Goal: Communication & Community: Answer question/provide support

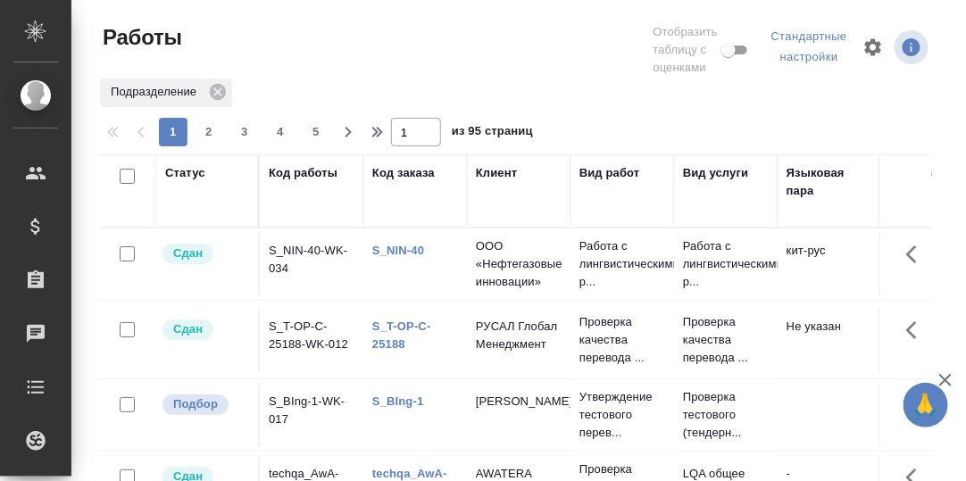
scroll to position [325, 0]
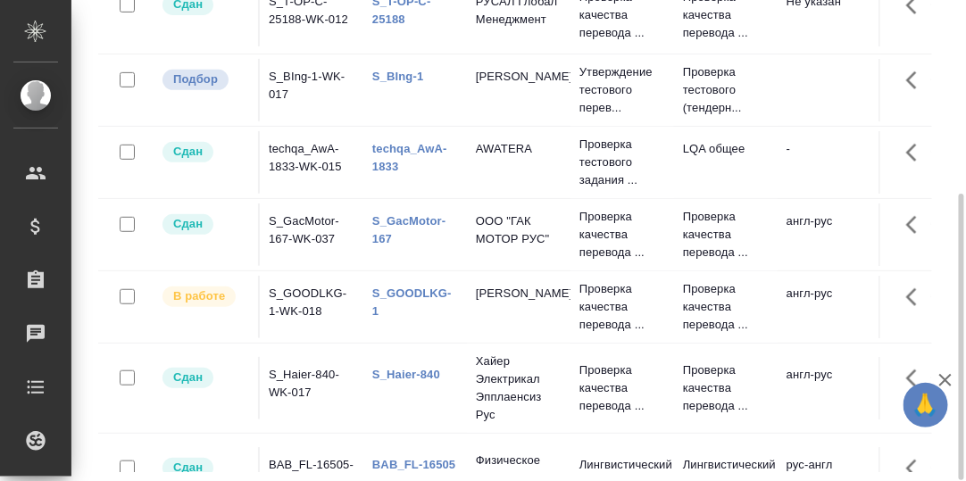
click at [404, 70] on link "S_BIng-1" at bounding box center [397, 76] width 51 height 13
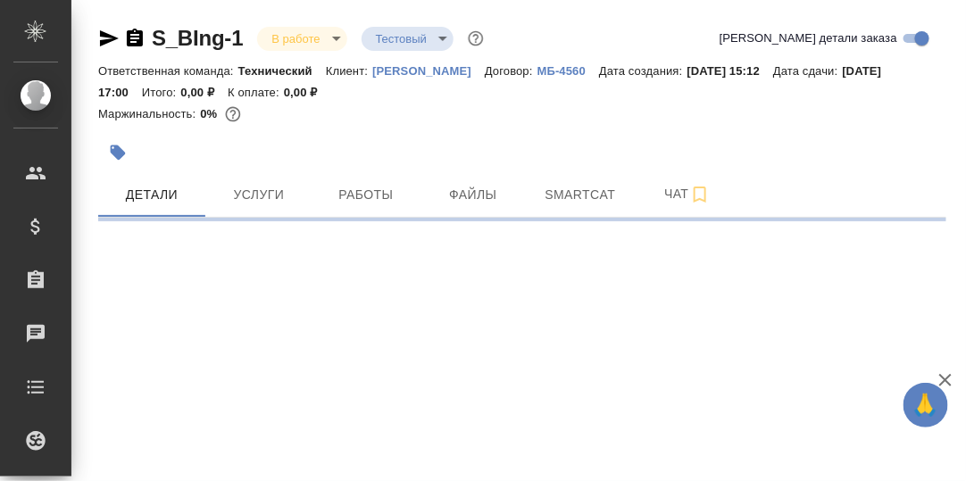
select select "RU"
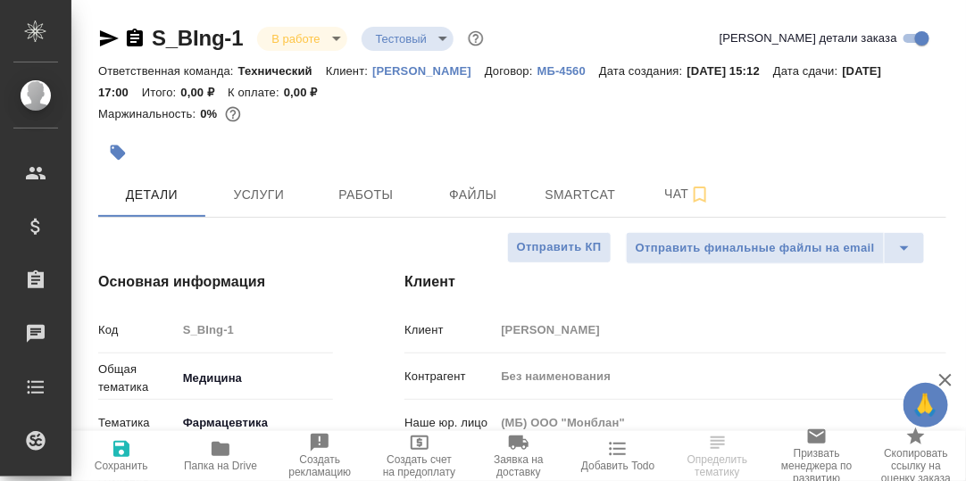
type textarea "x"
type input "[PERSON_NAME]"
click at [672, 196] on span "Чат" at bounding box center [688, 194] width 86 height 22
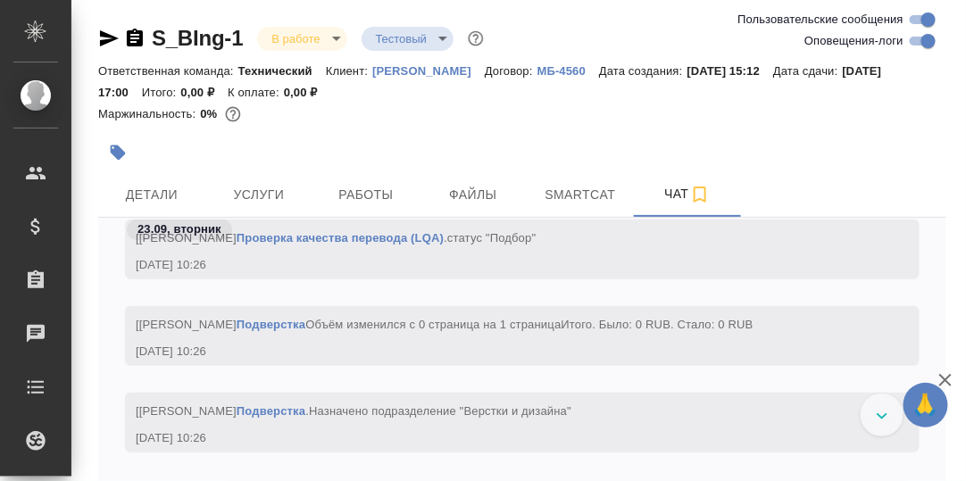
scroll to position [7261, 0]
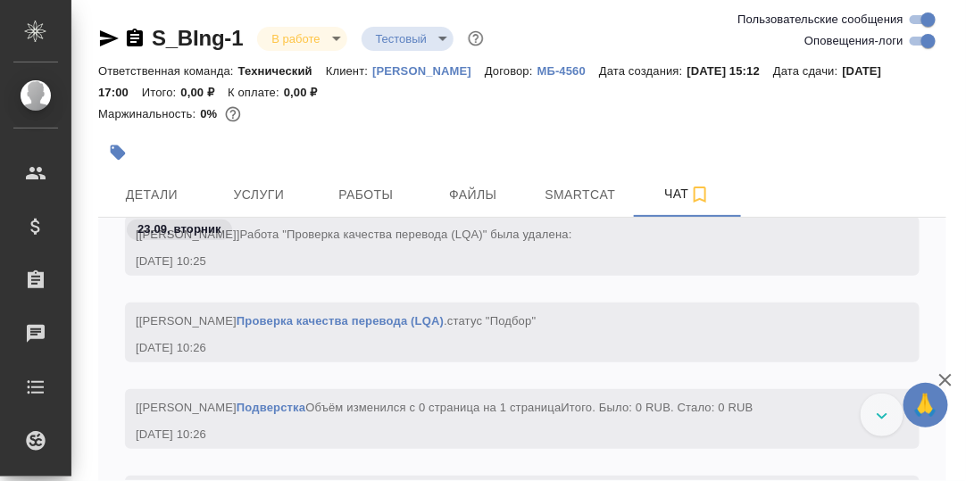
drag, startPoint x: 154, startPoint y: 197, endPoint x: 266, endPoint y: 221, distance: 115.1
click at [155, 198] on span "Детали" at bounding box center [152, 195] width 86 height 22
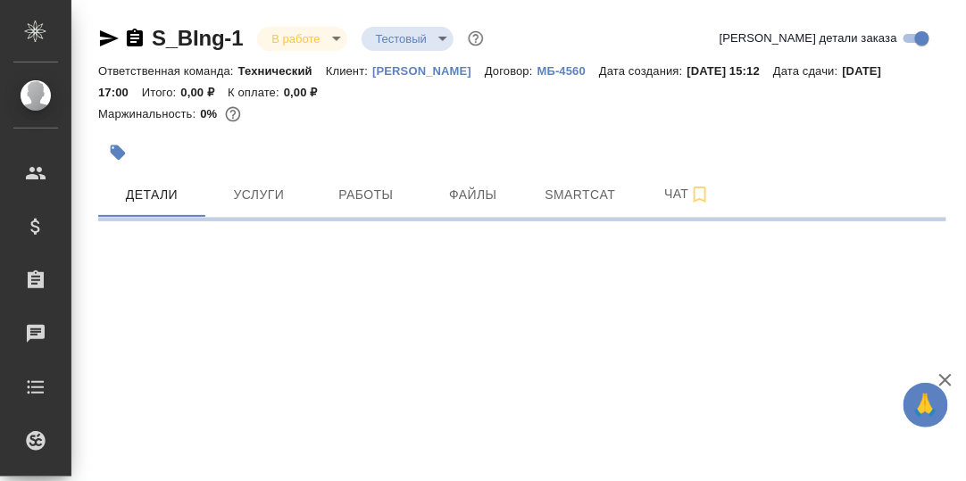
select select "RU"
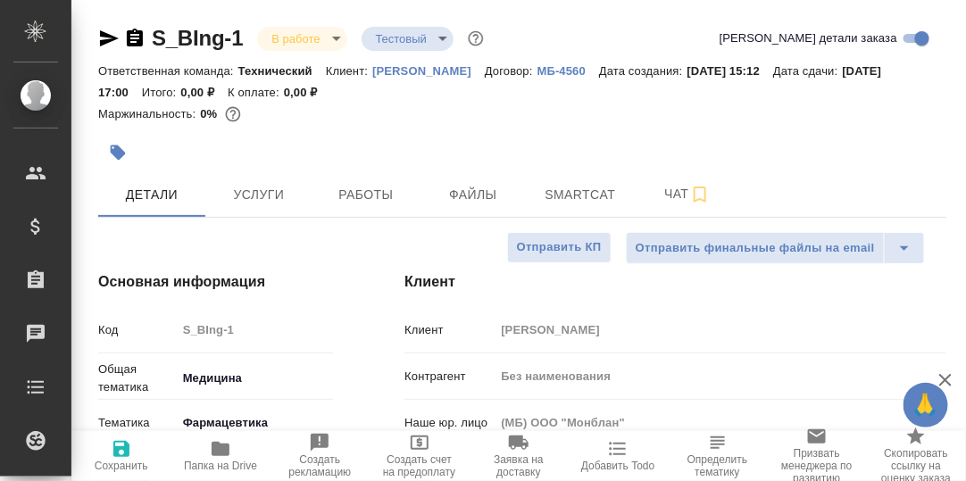
type textarea "x"
drag, startPoint x: 378, startPoint y: 190, endPoint x: 387, endPoint y: 193, distance: 9.3
click at [379, 190] on span "Работы" at bounding box center [366, 195] width 86 height 22
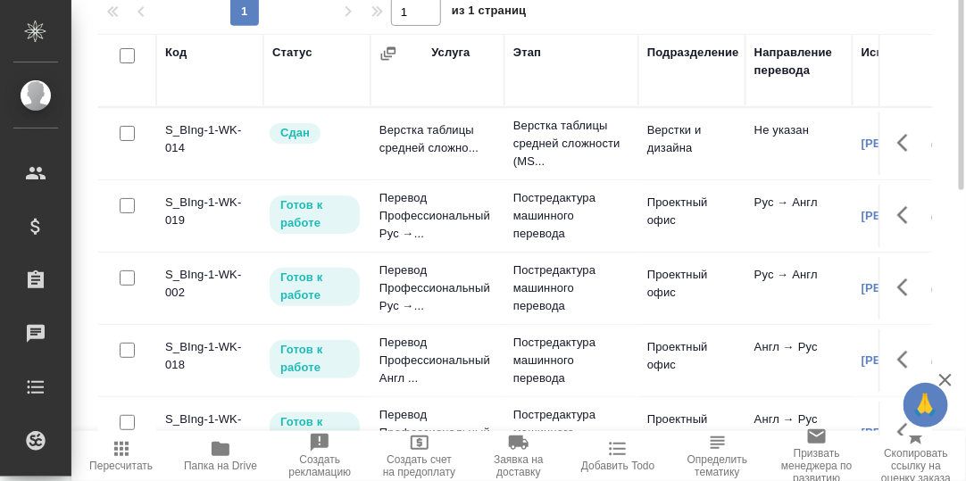
scroll to position [107, 0]
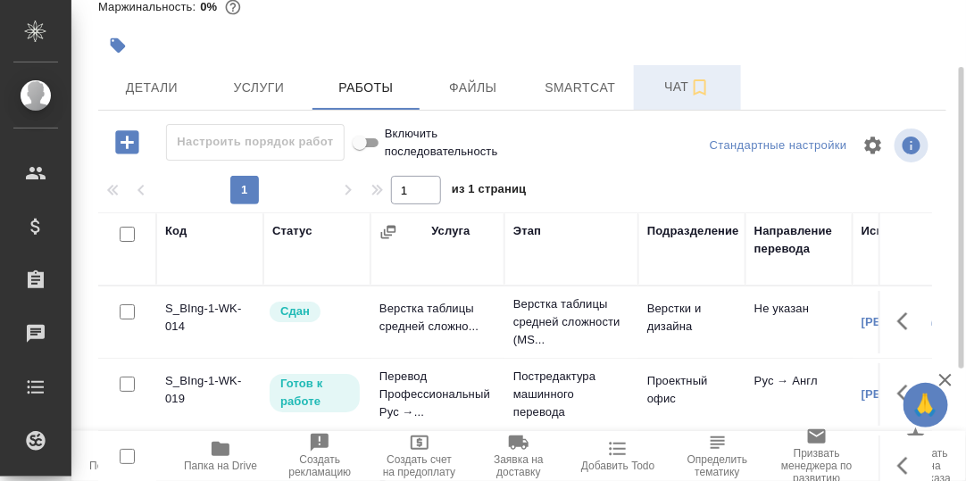
click at [675, 90] on span "Чат" at bounding box center [688, 87] width 86 height 22
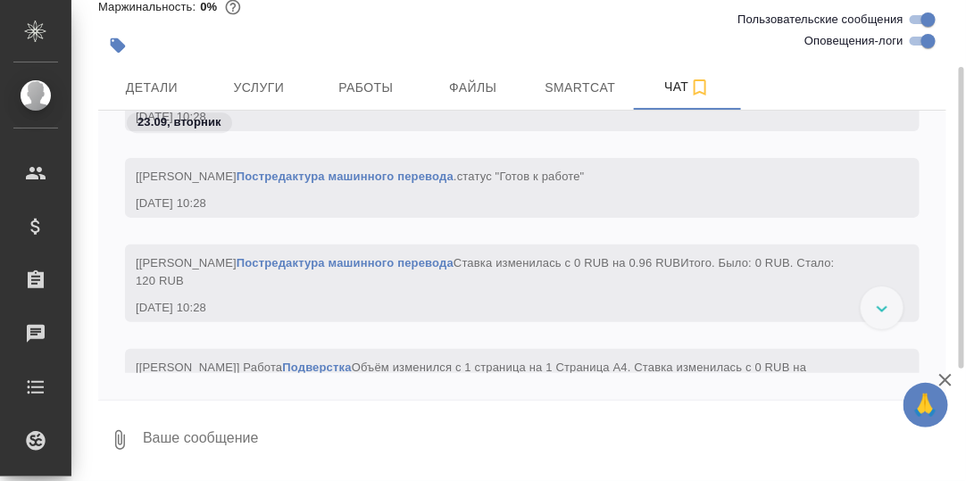
scroll to position [8779, 0]
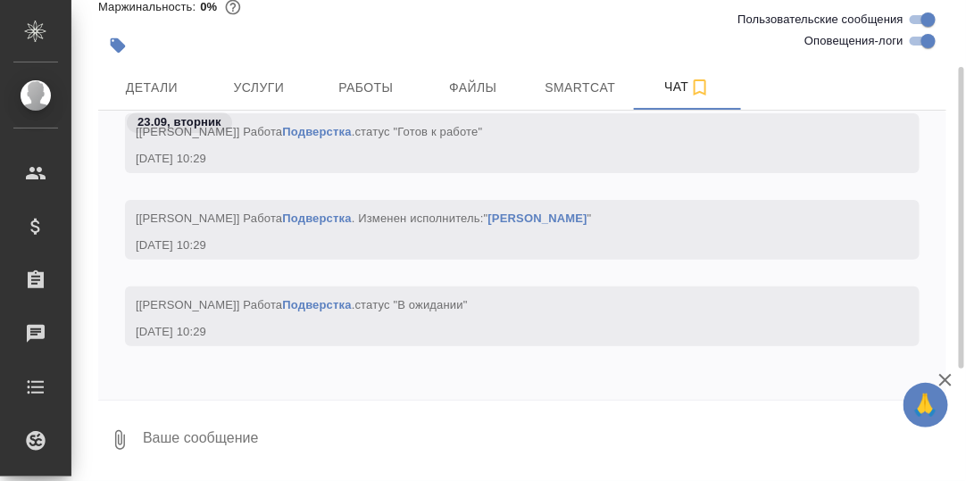
click at [273, 427] on textarea at bounding box center [544, 440] width 806 height 61
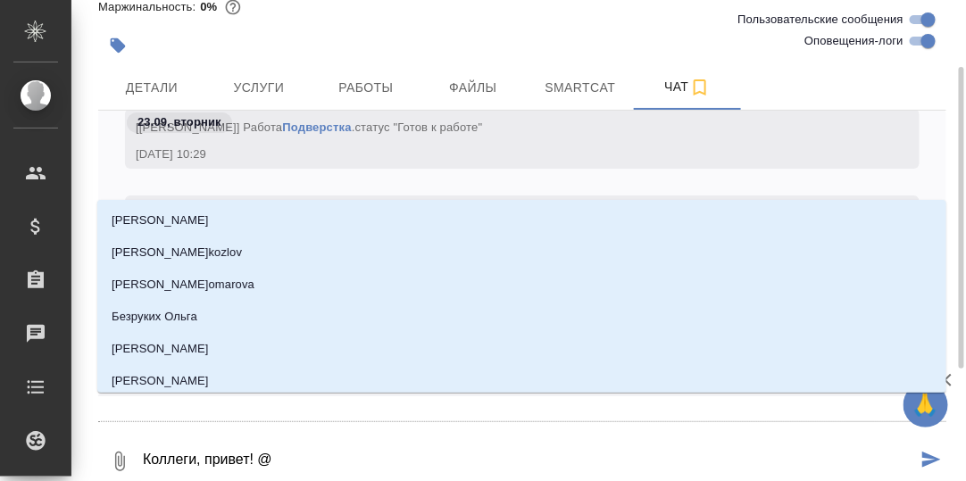
type textarea "Коллеги, привет! @M"
type input "M"
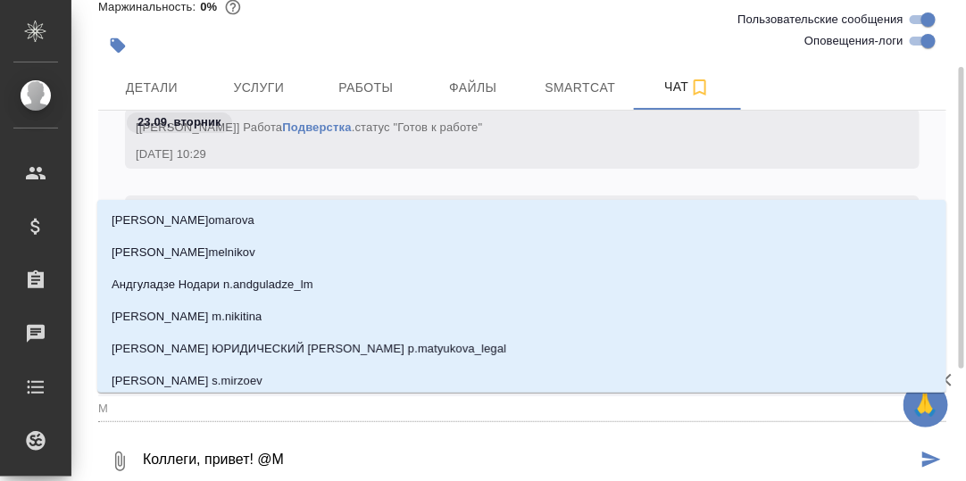
type textarea "Коллеги, привет! @Me"
type input "Me"
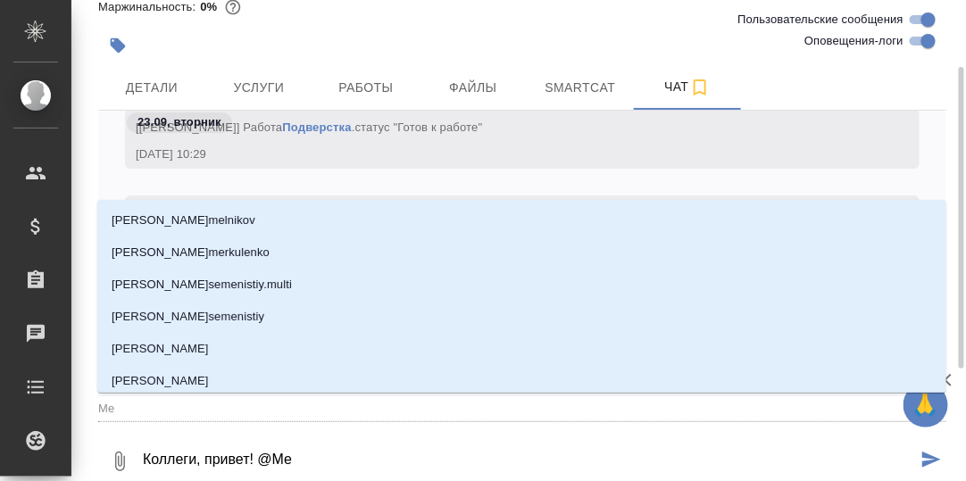
type textarea "Коллеги, привет! @Med"
type input "Med"
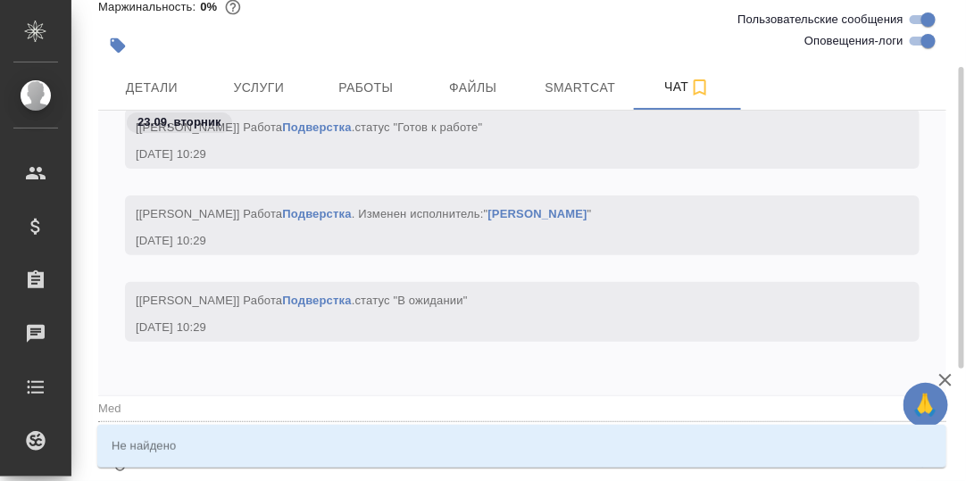
type textarea "Коллеги, привет! @Me"
type input "Me"
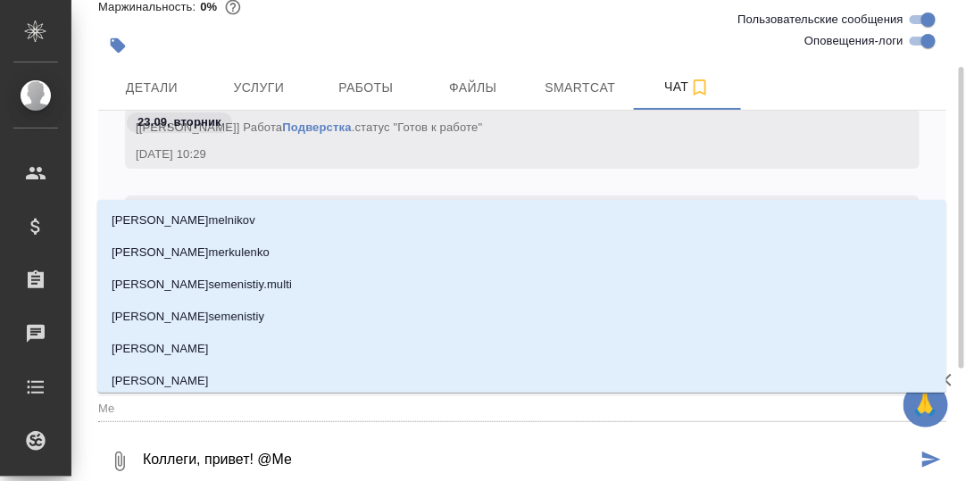
type textarea "Коллеги, привет! @M"
type input "M"
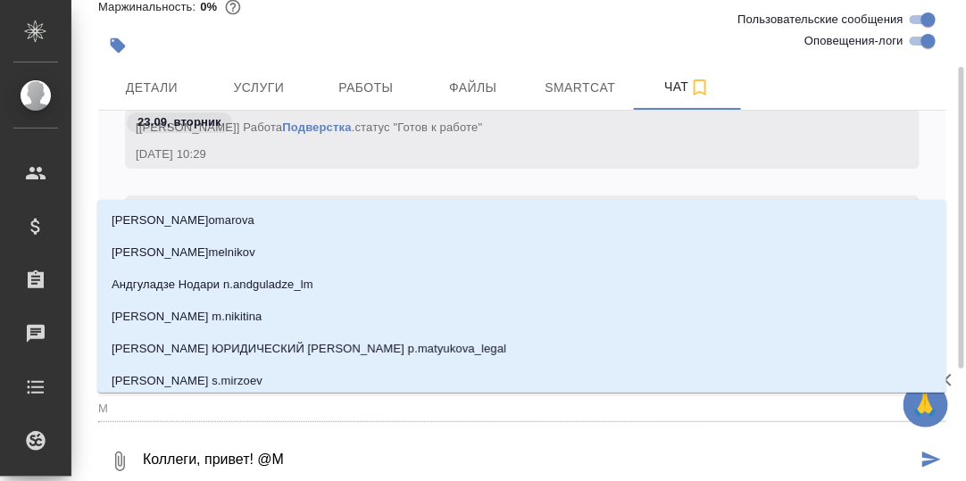
type textarea "Коллеги, привет! @"
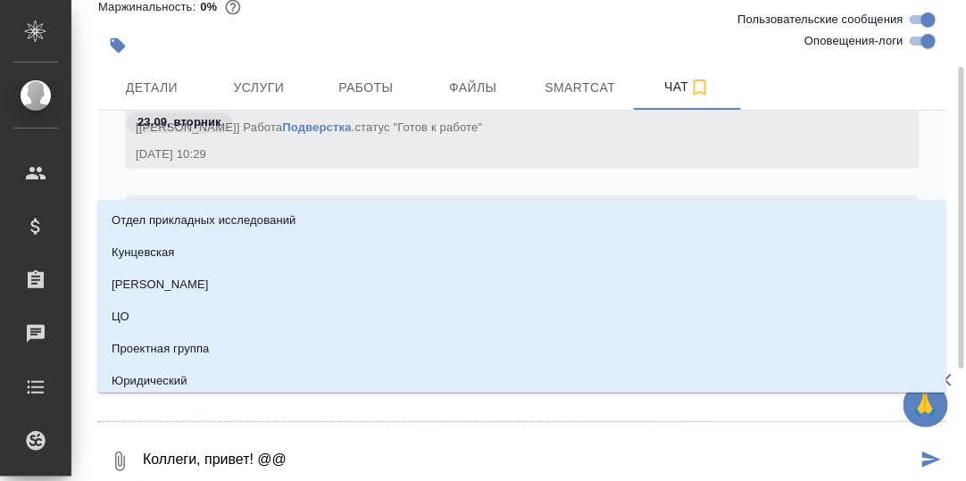
type textarea "Коллеги, привет! @@M"
type input "M"
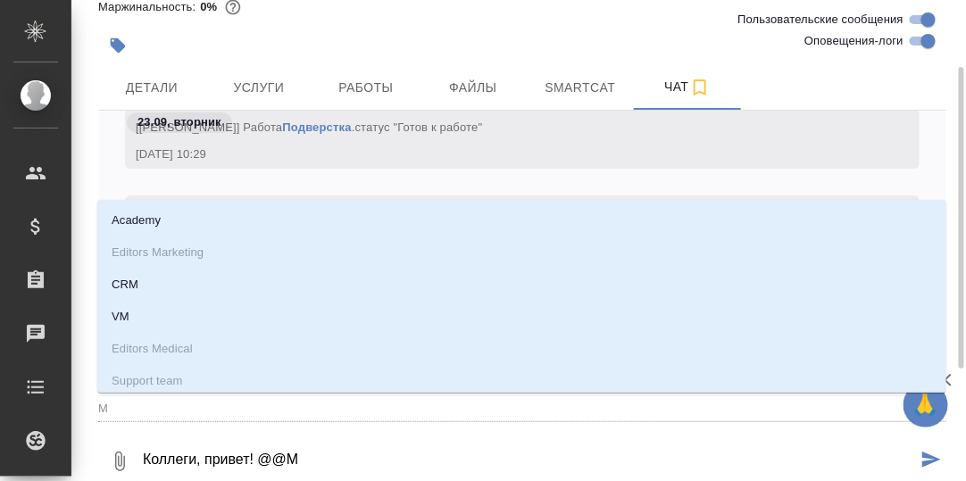
type textarea "Коллеги, привет! @@Me"
type input "Me"
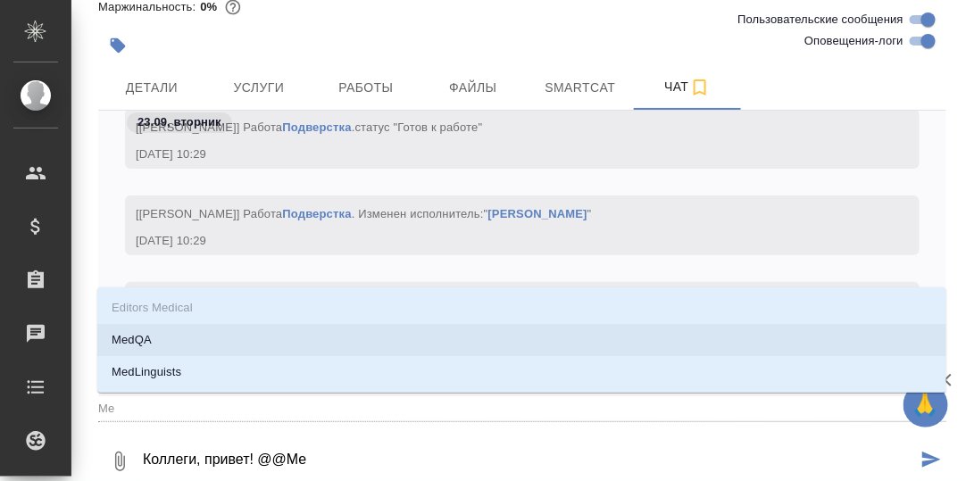
click at [155, 338] on li "MedQA" at bounding box center [521, 340] width 849 height 32
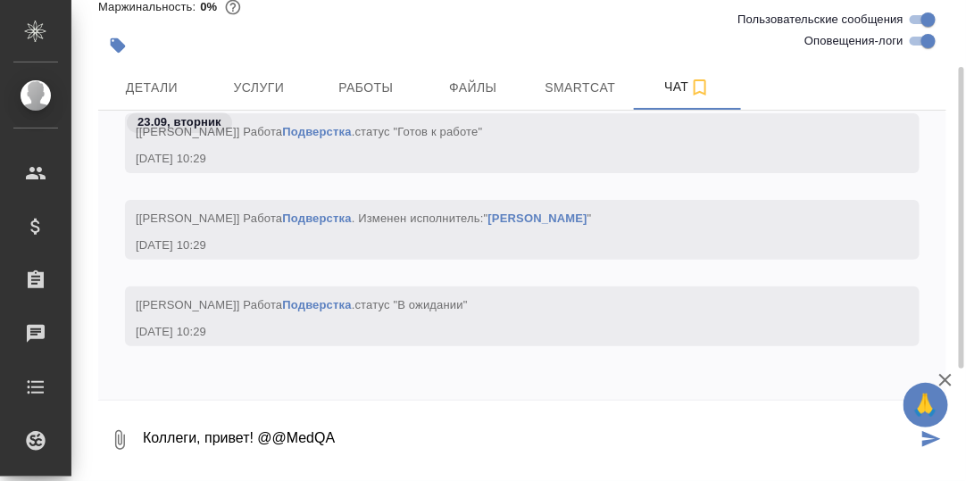
click at [333, 434] on textarea "Коллеги, привет! @@MedQA" at bounding box center [529, 440] width 776 height 61
type textarea "Коллеги, привет! @@MedQA, из вас может кто-то утвердить?"
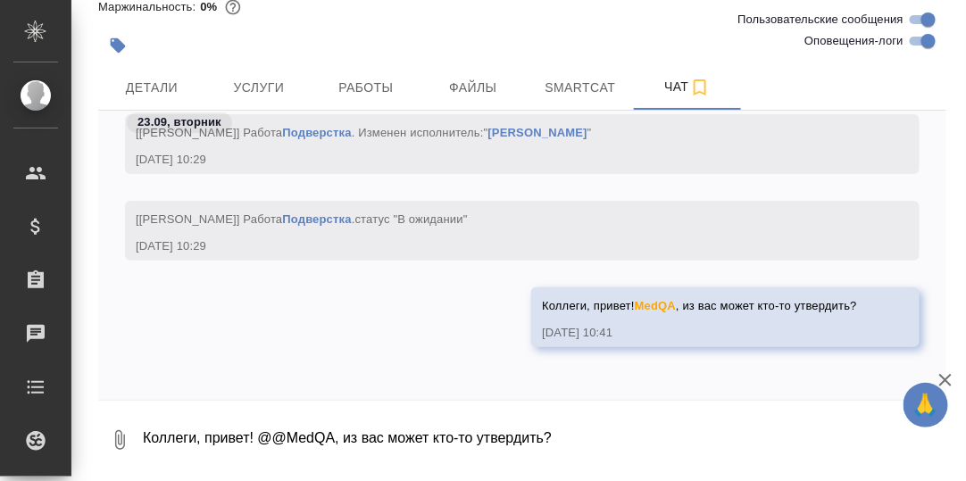
scroll to position [9046, 0]
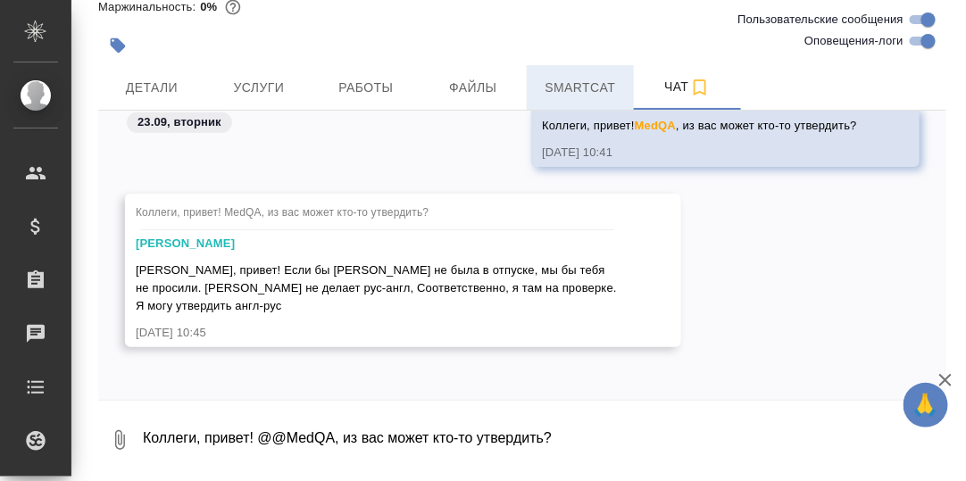
click at [580, 85] on span "Smartcat" at bounding box center [581, 88] width 86 height 22
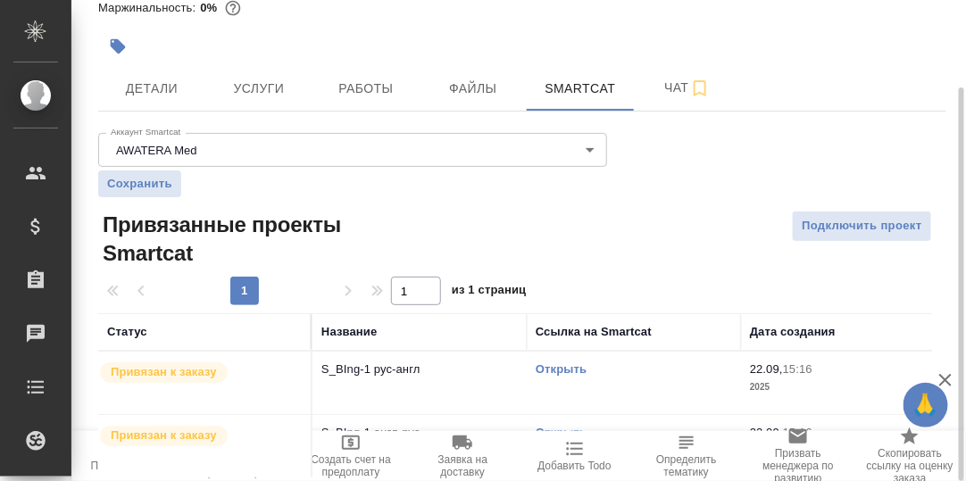
scroll to position [161, 0]
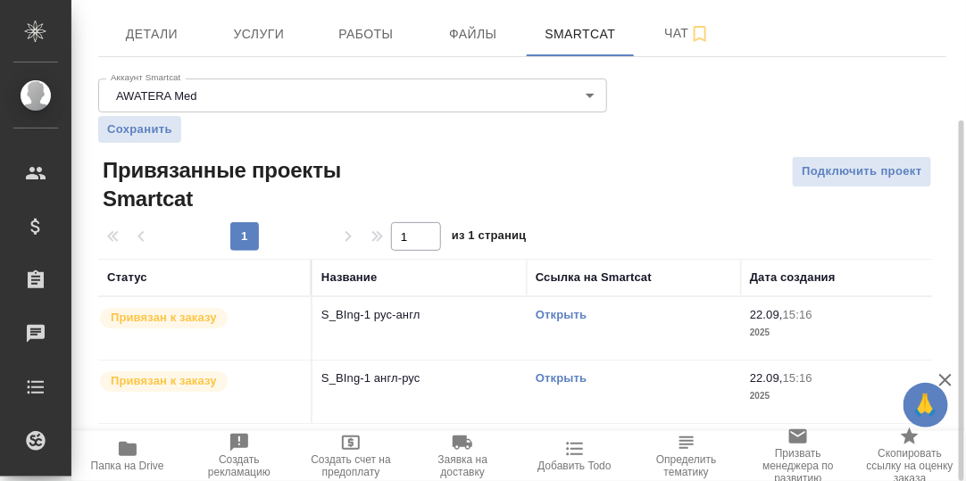
click at [551, 314] on link "Открыть" at bounding box center [561, 314] width 51 height 13
click at [564, 376] on link "Открыть" at bounding box center [561, 378] width 51 height 13
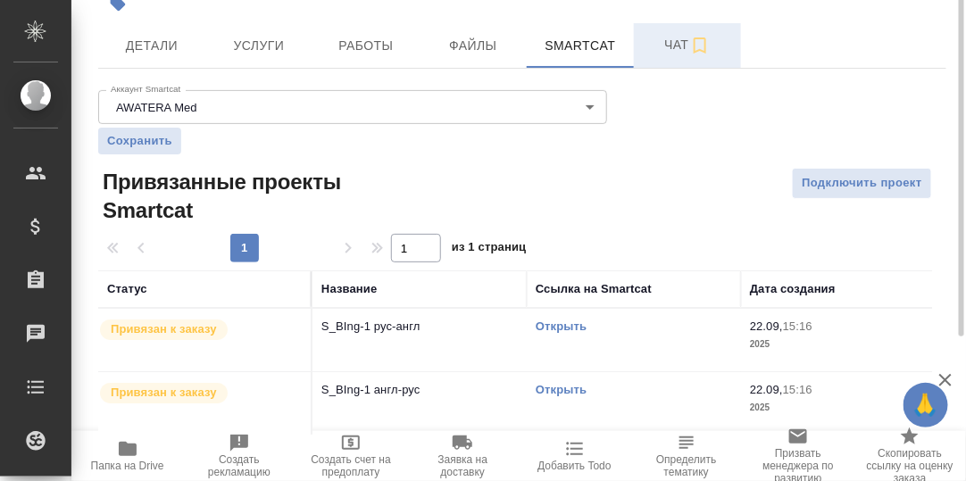
scroll to position [0, 0]
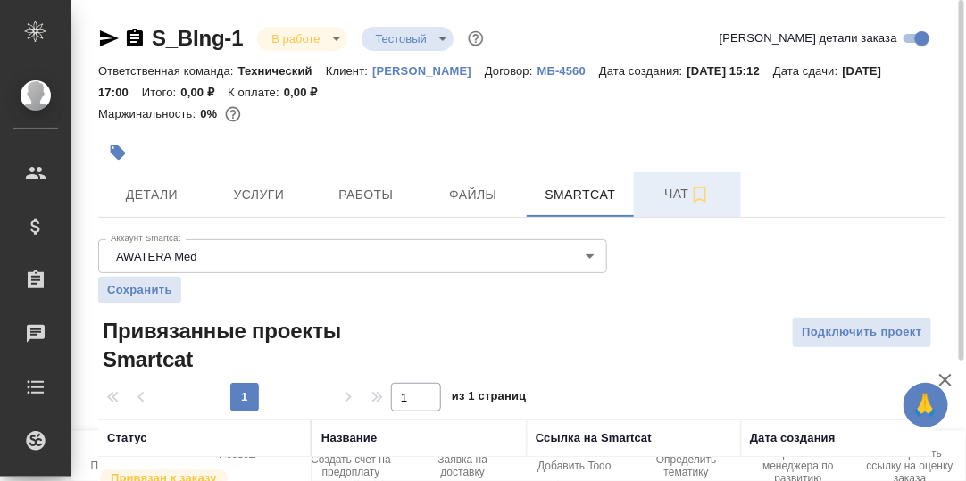
click at [677, 191] on span "Чат" at bounding box center [688, 194] width 86 height 22
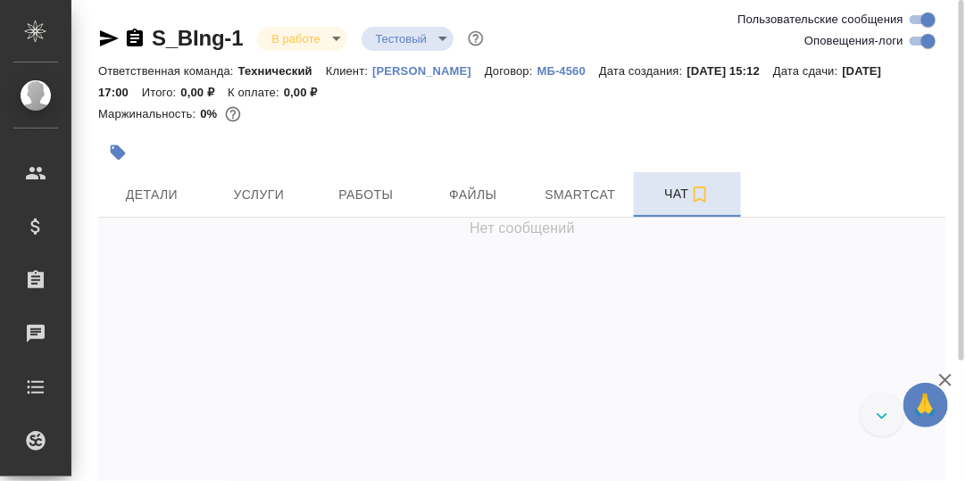
scroll to position [8993, 0]
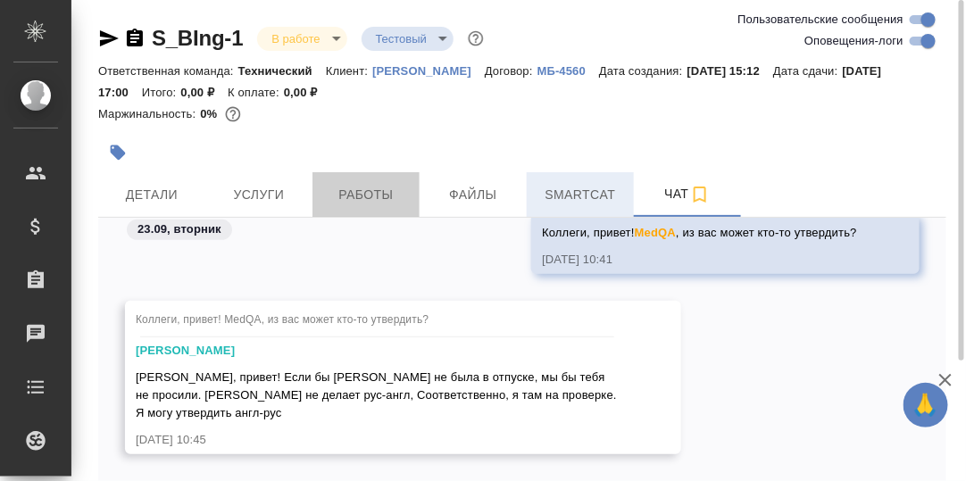
drag, startPoint x: 363, startPoint y: 196, endPoint x: 617, endPoint y: 209, distance: 254.0
click at [364, 196] on span "Работы" at bounding box center [366, 195] width 86 height 22
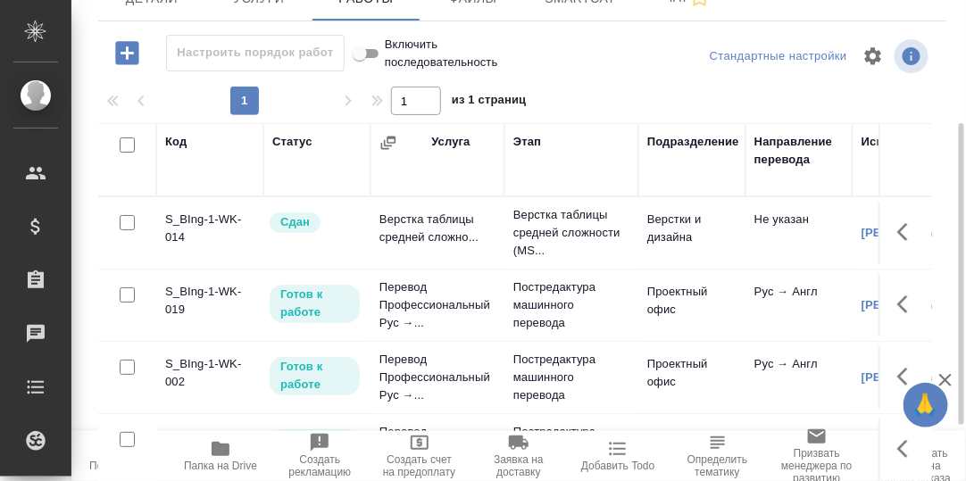
scroll to position [18, 0]
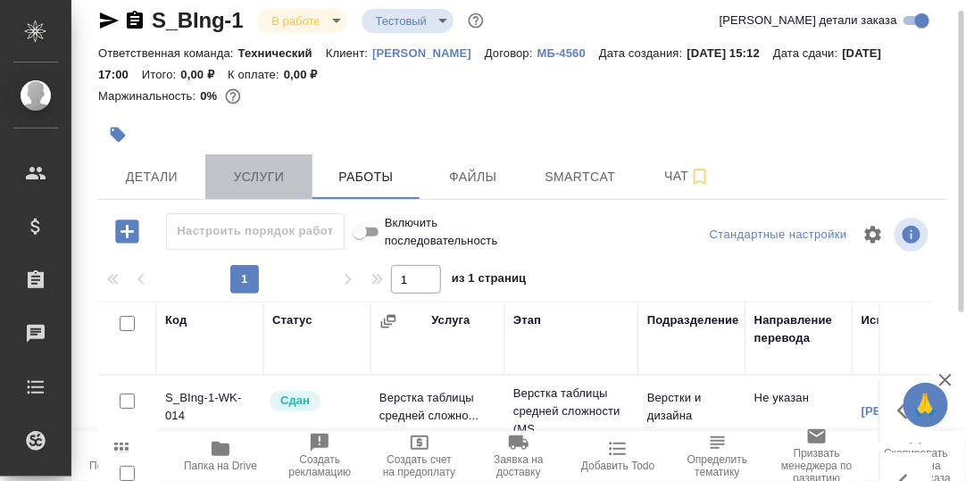
click at [261, 175] on span "Услуги" at bounding box center [259, 177] width 86 height 22
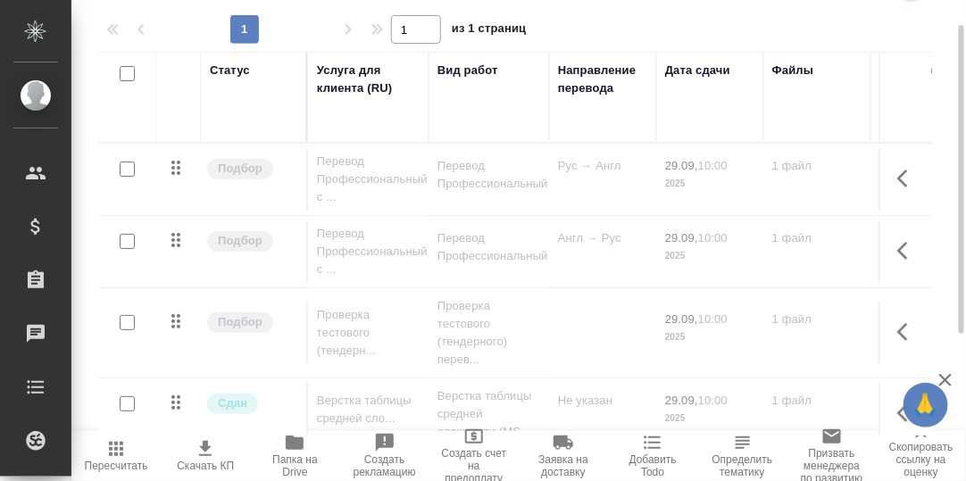
scroll to position [89, 0]
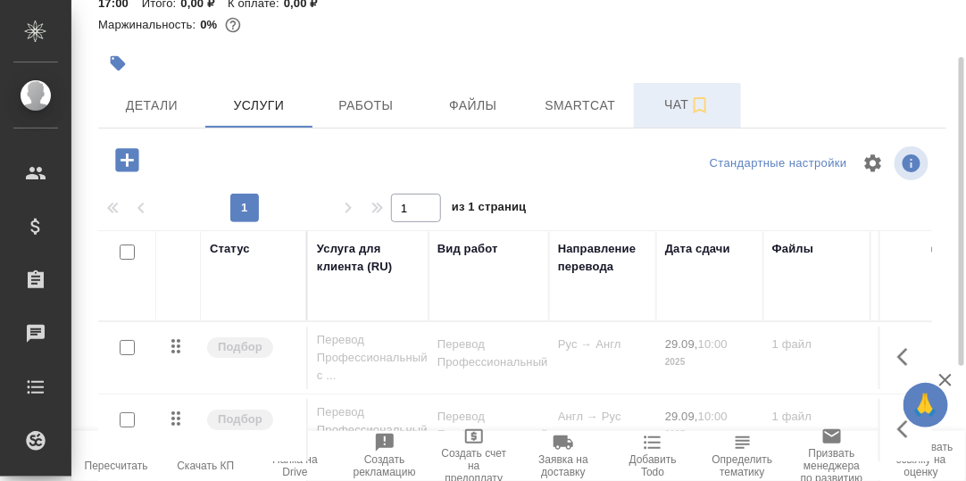
drag, startPoint x: 674, startPoint y: 104, endPoint x: 572, endPoint y: 257, distance: 183.5
click at [674, 104] on span "Чат" at bounding box center [688, 105] width 86 height 22
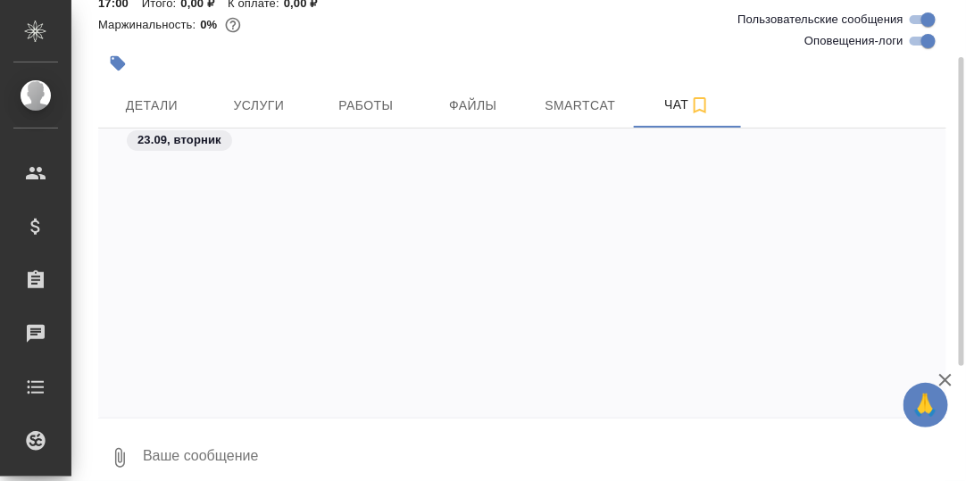
scroll to position [8993, 0]
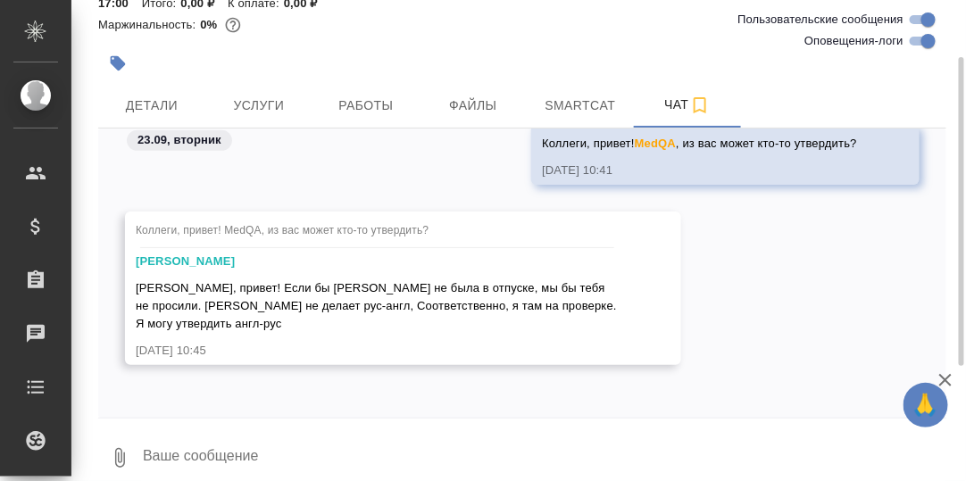
click at [196, 447] on textarea at bounding box center [544, 458] width 806 height 61
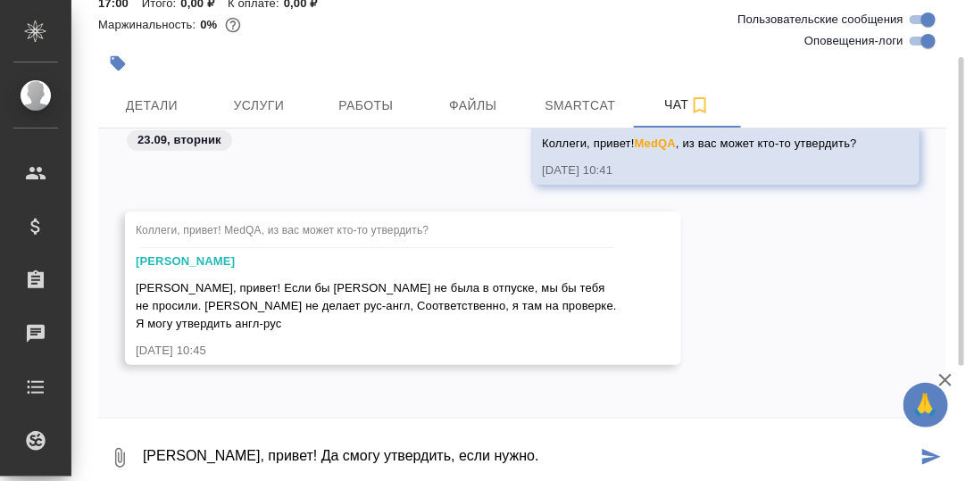
drag, startPoint x: 264, startPoint y: 454, endPoint x: 240, endPoint y: 455, distance: 24.2
click at [240, 455] on textarea "[PERSON_NAME], привет! Да смогу утвердить, если нужно." at bounding box center [529, 458] width 776 height 61
click at [432, 458] on textarea "[PERSON_NAME], привет! Смогу утвердить, если нужно." at bounding box center [529, 458] width 776 height 61
click at [583, 462] on textarea "[PERSON_NAME], привет! Смогу утвердить, если нужно, про [PERSON_NAME] знаю." at bounding box center [529, 458] width 776 height 61
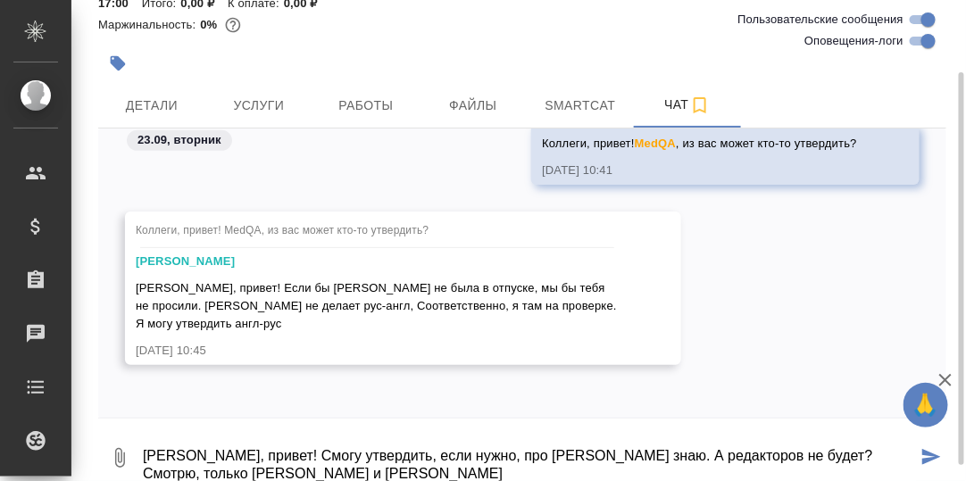
scroll to position [89, 0]
type textarea "[PERSON_NAME], привет! Смогу утвердить, если нужно, про [PERSON_NAME] знаю. А р…"
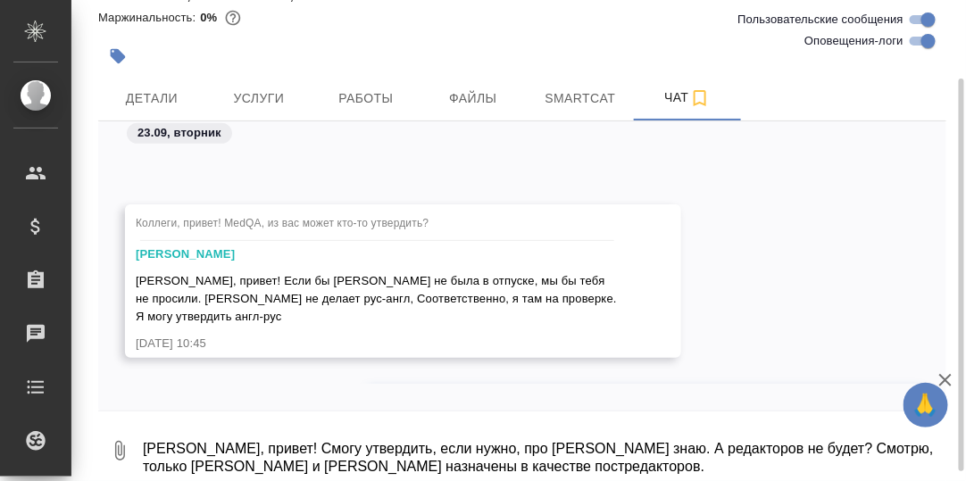
scroll to position [9097, 0]
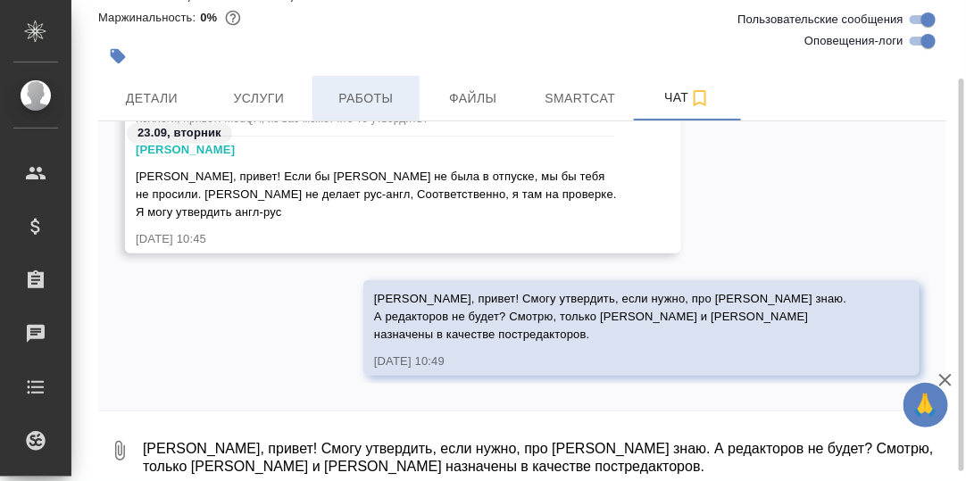
click at [379, 97] on span "Работы" at bounding box center [366, 99] width 86 height 22
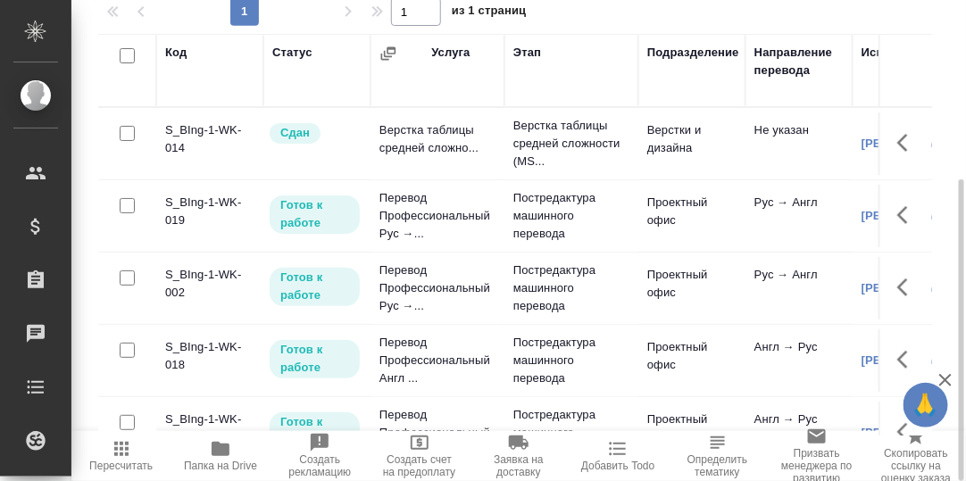
scroll to position [107, 0]
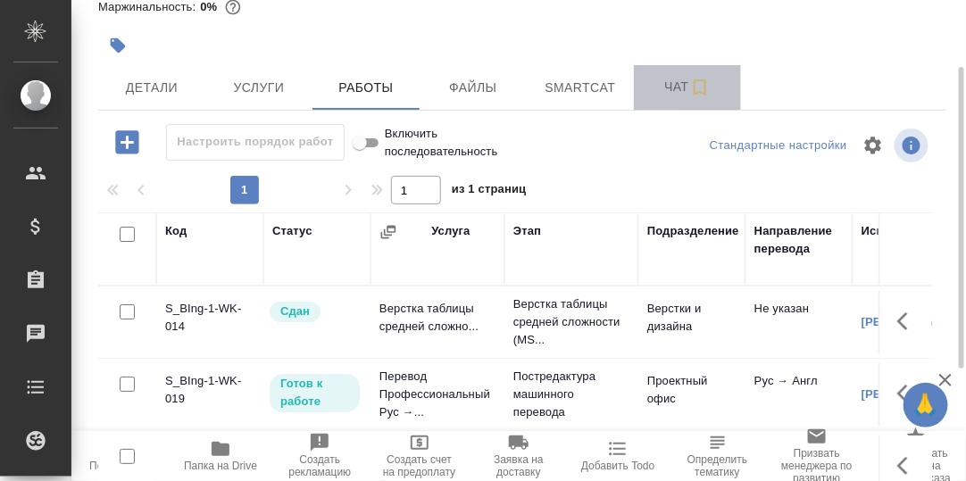
click at [672, 87] on span "Чат" at bounding box center [688, 87] width 86 height 22
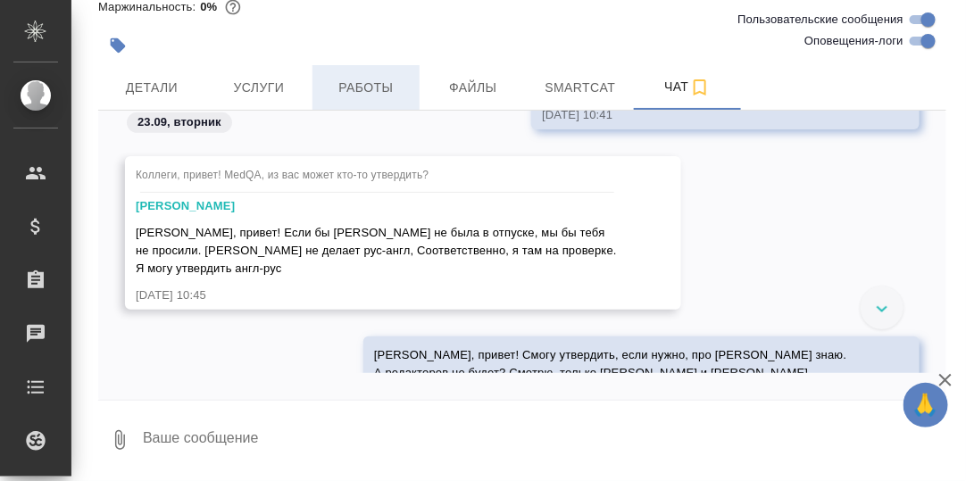
scroll to position [9008, 0]
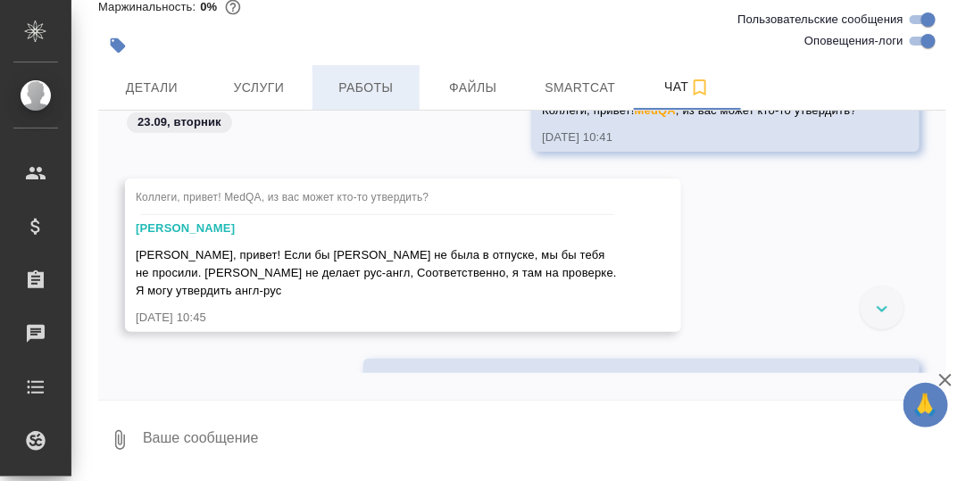
click at [386, 88] on span "Работы" at bounding box center [366, 88] width 86 height 22
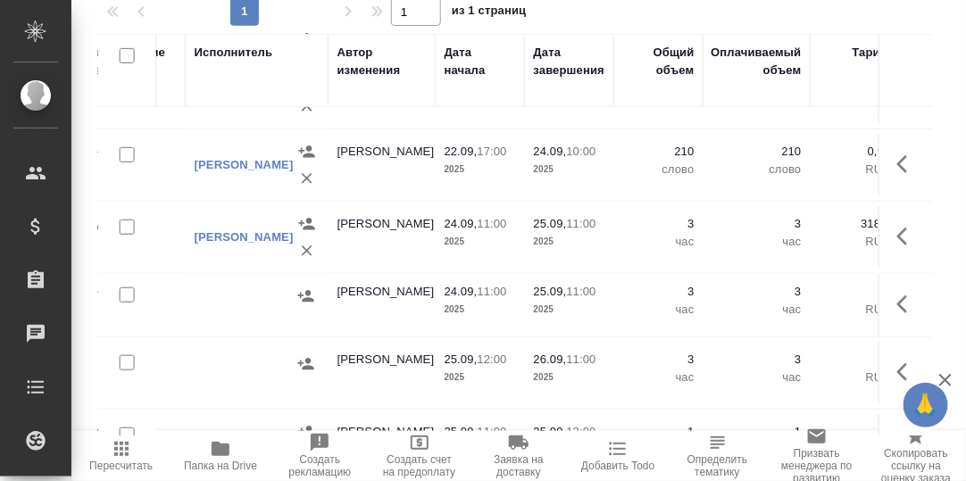
scroll to position [268, 668]
click at [898, 368] on icon "button" at bounding box center [903, 372] width 11 height 18
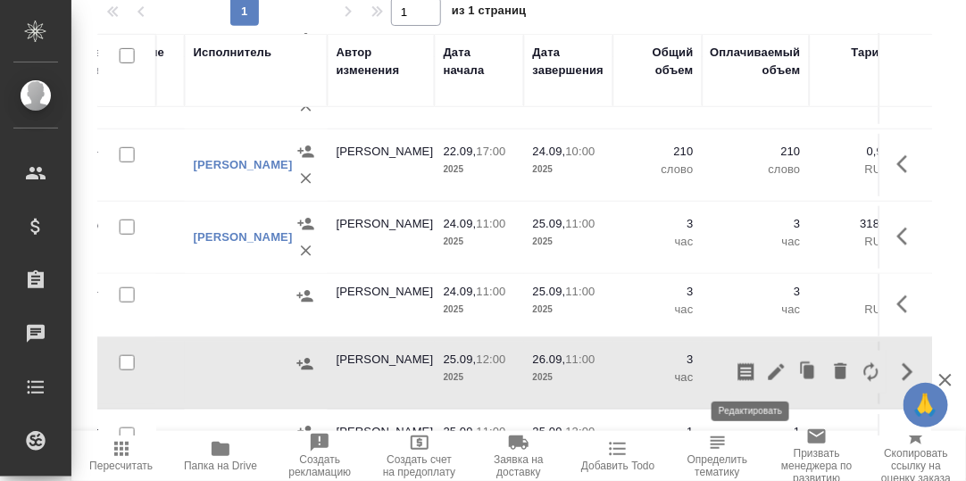
click at [769, 367] on icon "button" at bounding box center [777, 372] width 16 height 16
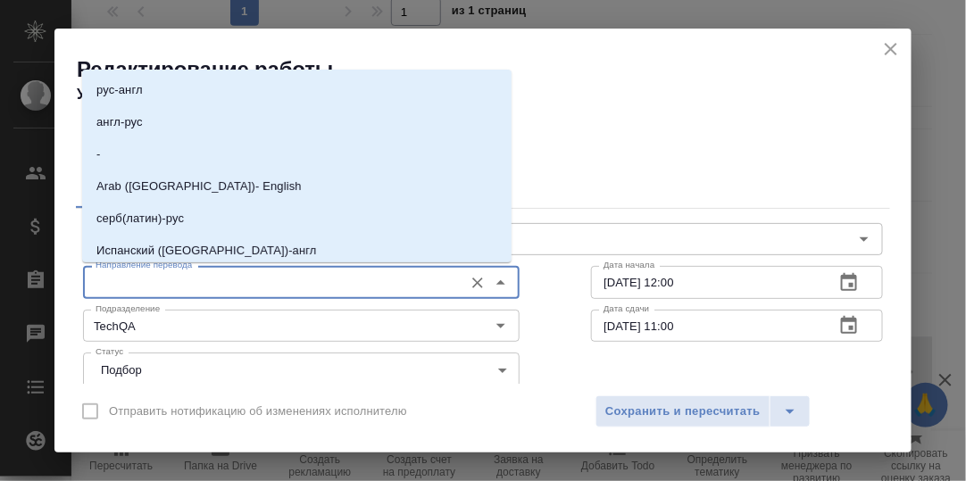
click at [173, 285] on input "Направление перевода" at bounding box center [271, 282] width 366 height 21
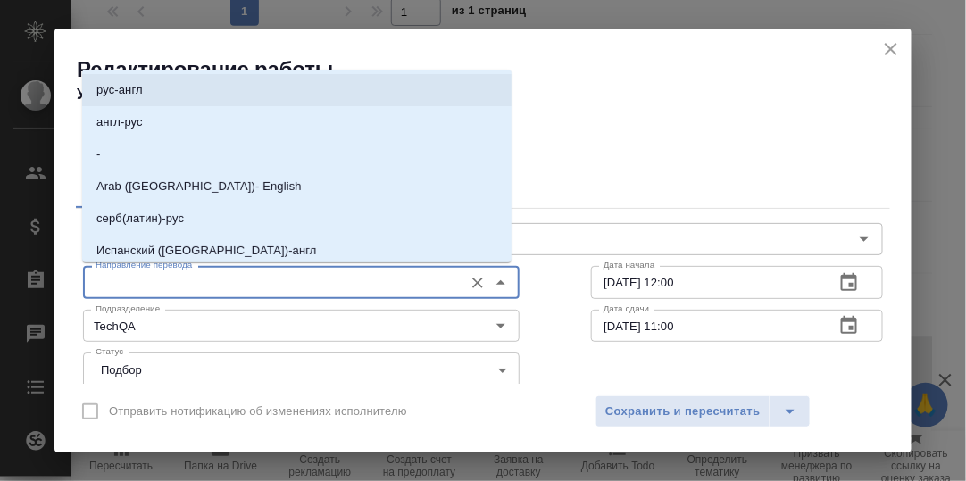
click at [143, 84] on li "рус-англ" at bounding box center [297, 90] width 430 height 32
type input "рус-англ"
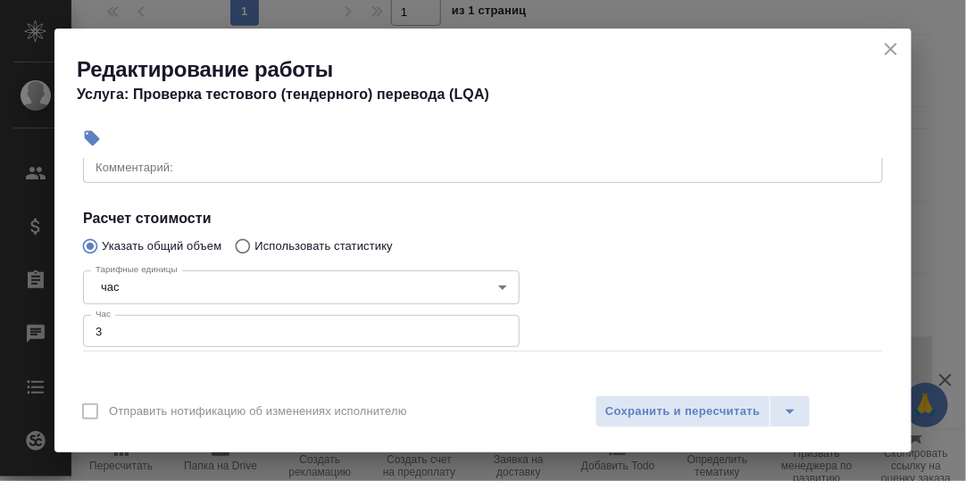
scroll to position [179, 0]
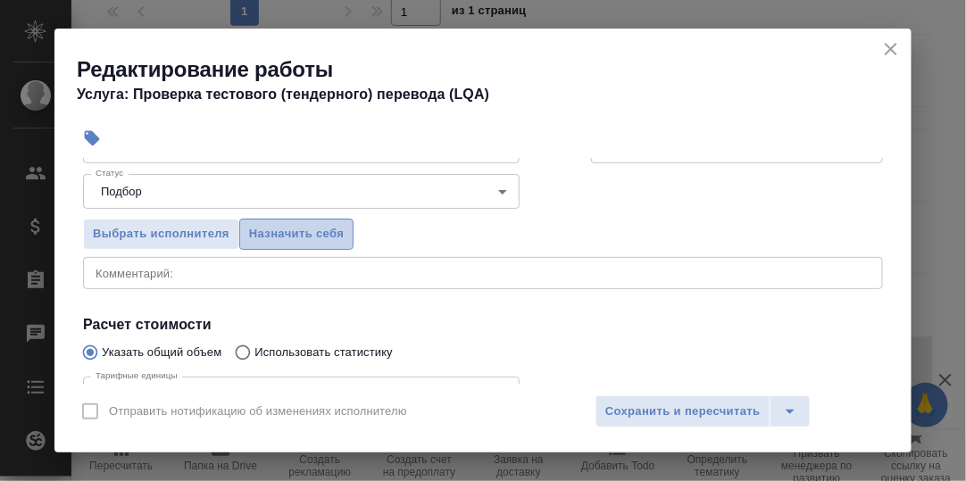
click at [285, 231] on span "Назначить себя" at bounding box center [296, 234] width 95 height 21
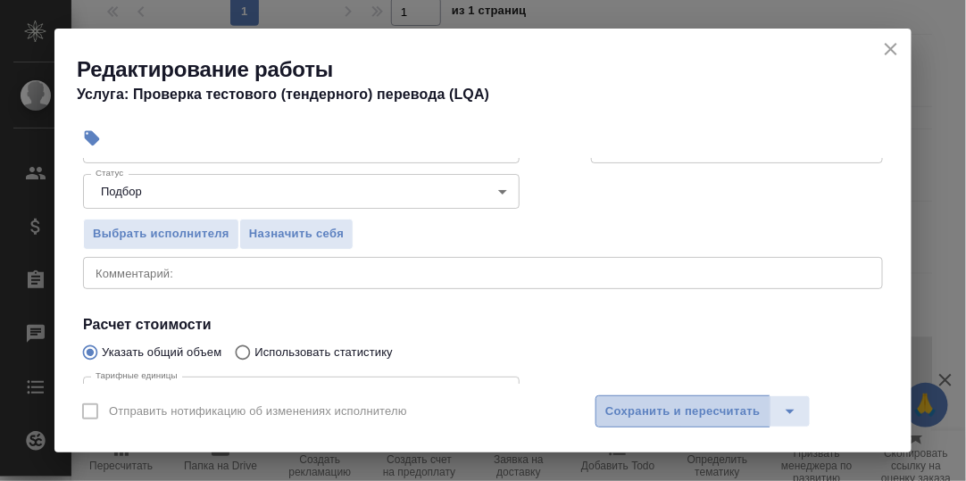
drag, startPoint x: 693, startPoint y: 410, endPoint x: 907, endPoint y: 405, distance: 214.4
click at [697, 410] on span "Сохранить и пересчитать" at bounding box center [683, 412] width 155 height 21
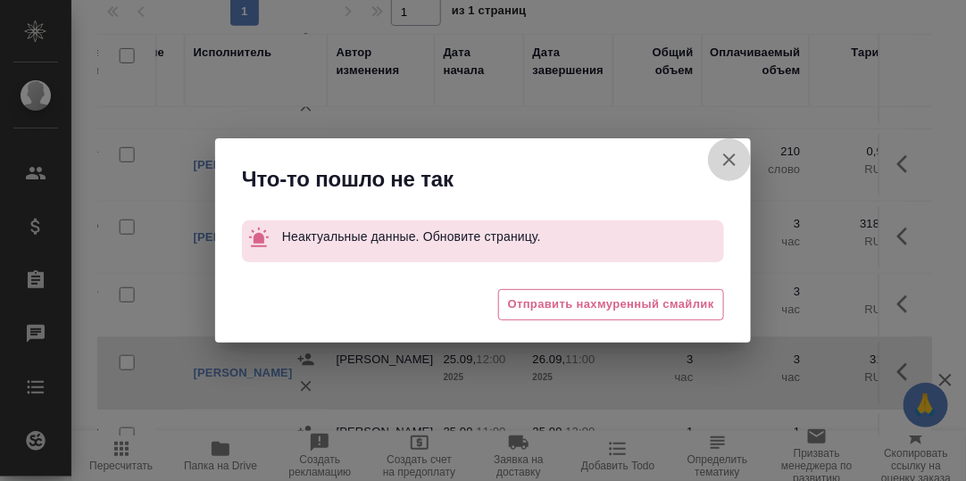
click at [728, 160] on icon "button" at bounding box center [729, 159] width 21 height 21
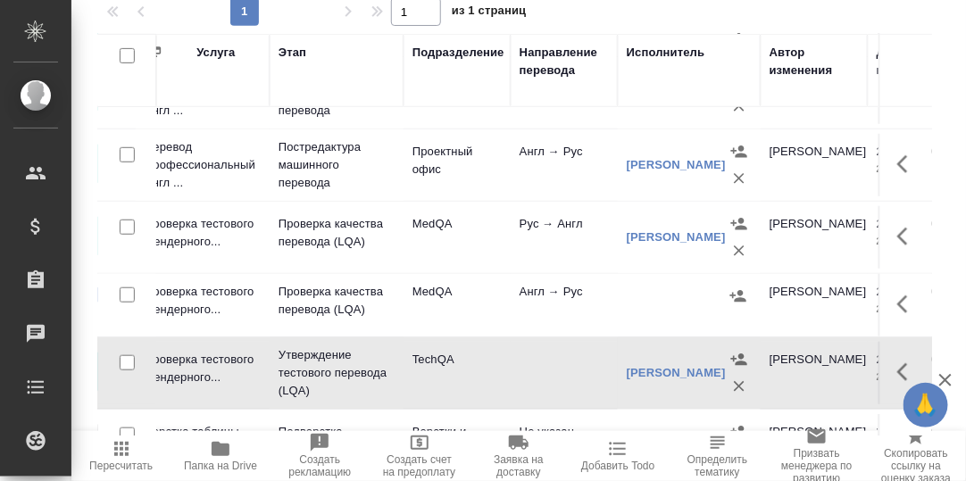
scroll to position [268, 238]
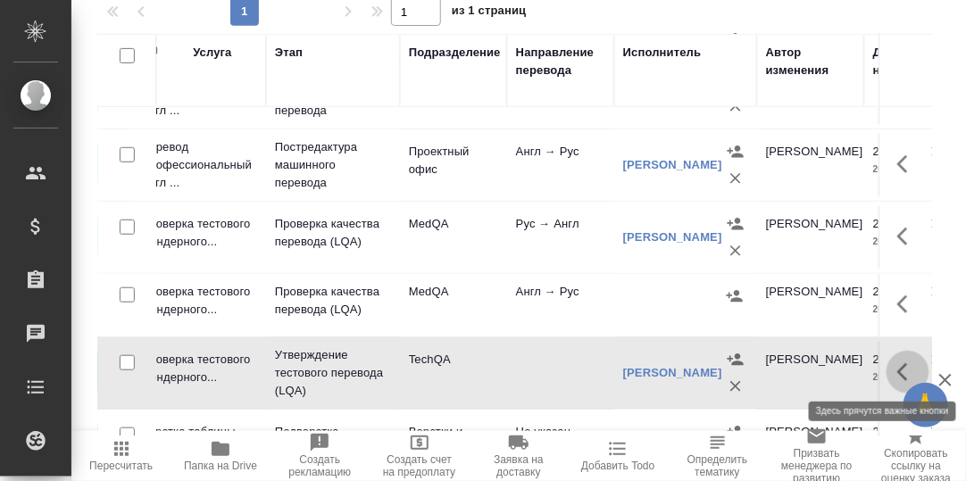
click at [898, 368] on icon "button" at bounding box center [908, 372] width 21 height 21
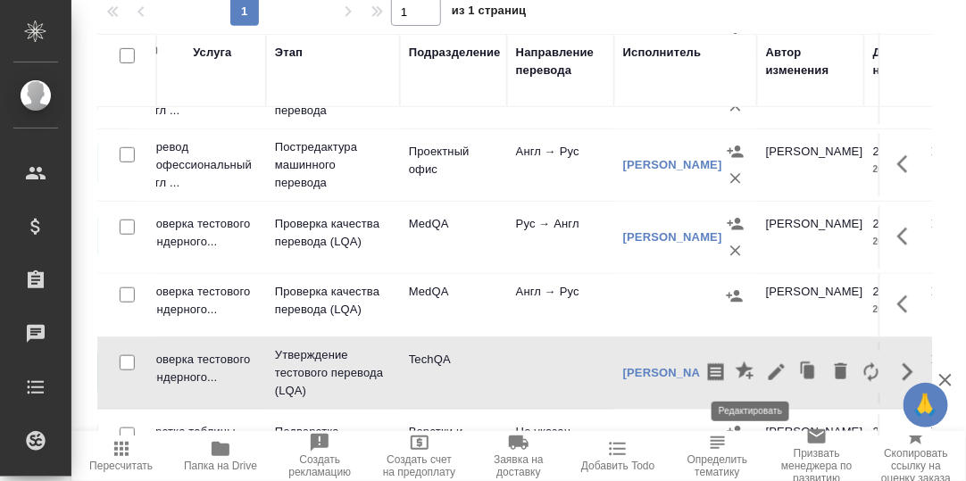
click at [766, 364] on icon "button" at bounding box center [776, 372] width 21 height 21
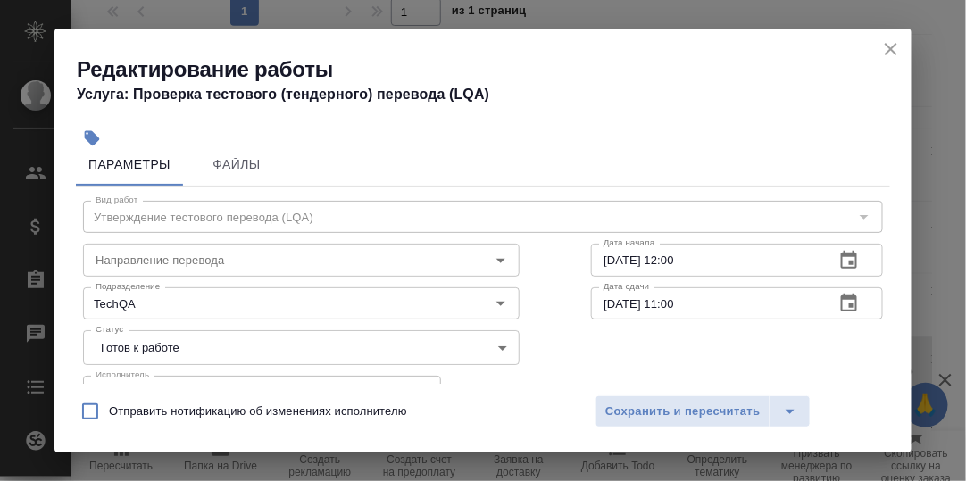
scroll to position [0, 0]
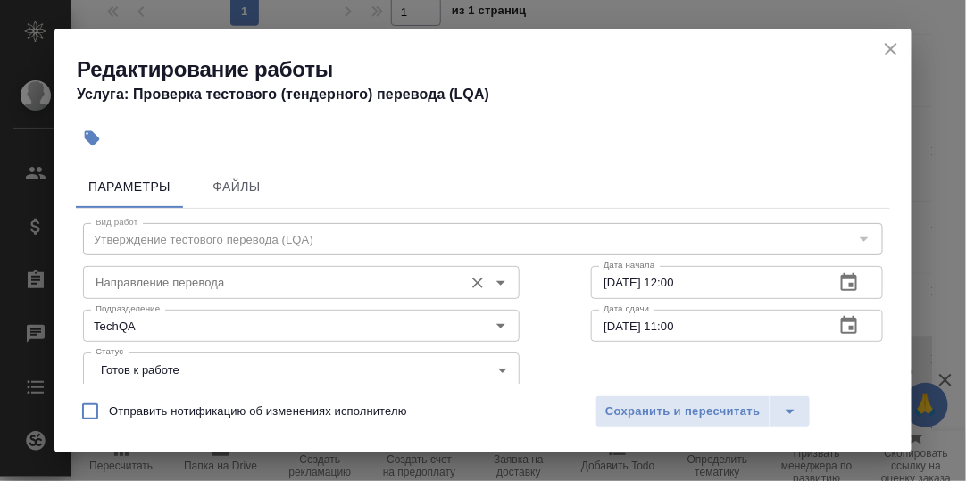
click at [288, 278] on input "Направление перевода" at bounding box center [271, 282] width 366 height 21
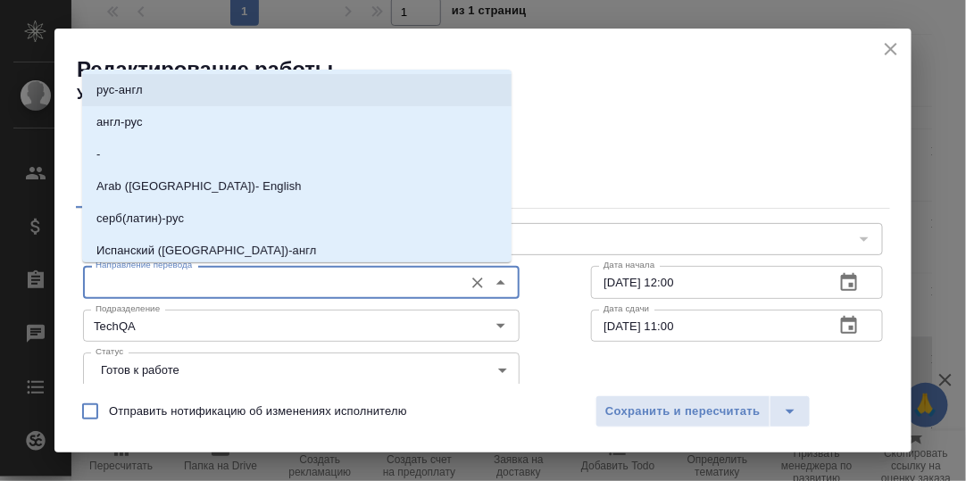
click at [174, 92] on li "рус-англ" at bounding box center [297, 90] width 430 height 32
type input "рус-англ"
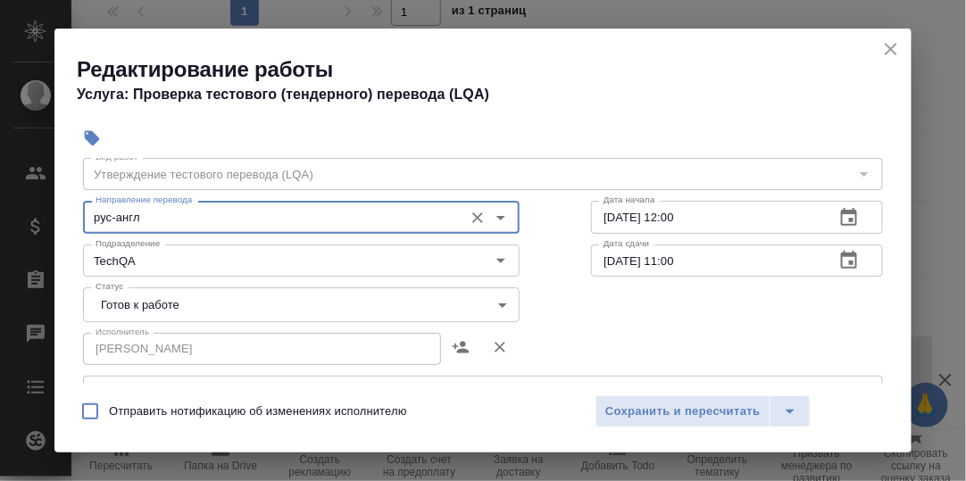
scroll to position [88, 0]
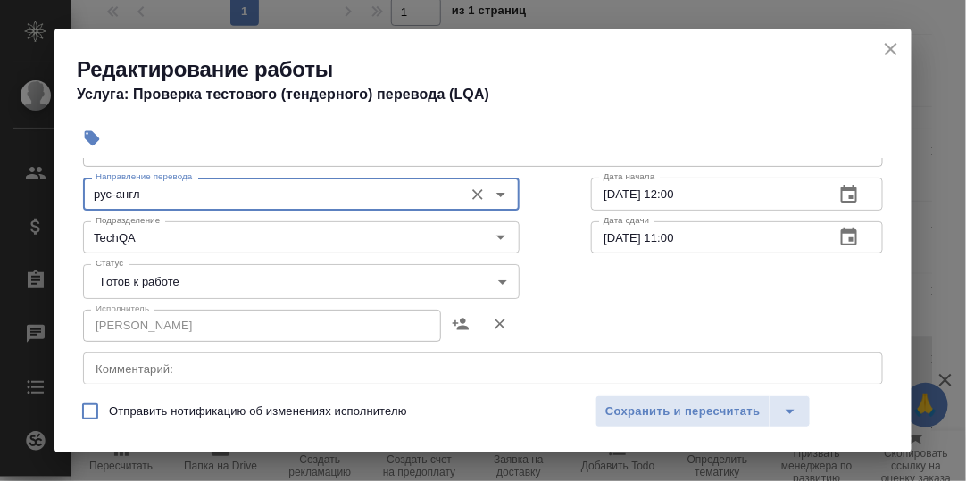
click at [500, 276] on body "🙏 .cls-1 fill:#fff; AWATERA [PERSON_NAME] d.rumyantseva Клиенты Спецификации За…" at bounding box center [483, 240] width 966 height 481
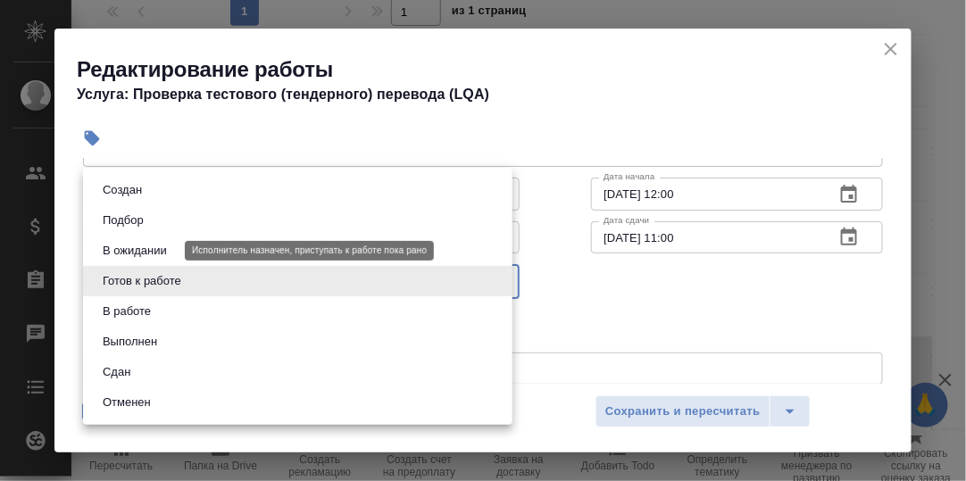
click at [146, 254] on button "В ожидании" at bounding box center [134, 251] width 75 height 20
type input "pending"
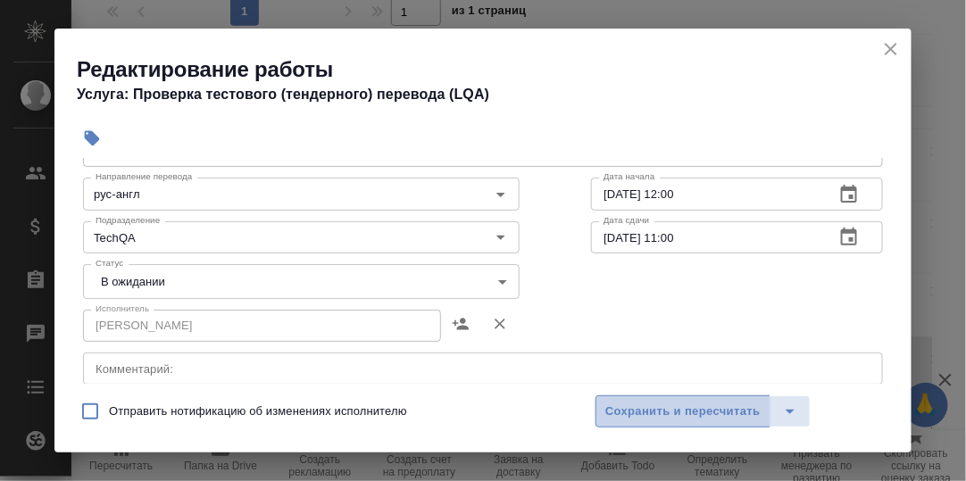
drag, startPoint x: 712, startPoint y: 412, endPoint x: 892, endPoint y: 397, distance: 181.0
click at [714, 412] on span "Сохранить и пересчитать" at bounding box center [683, 412] width 155 height 21
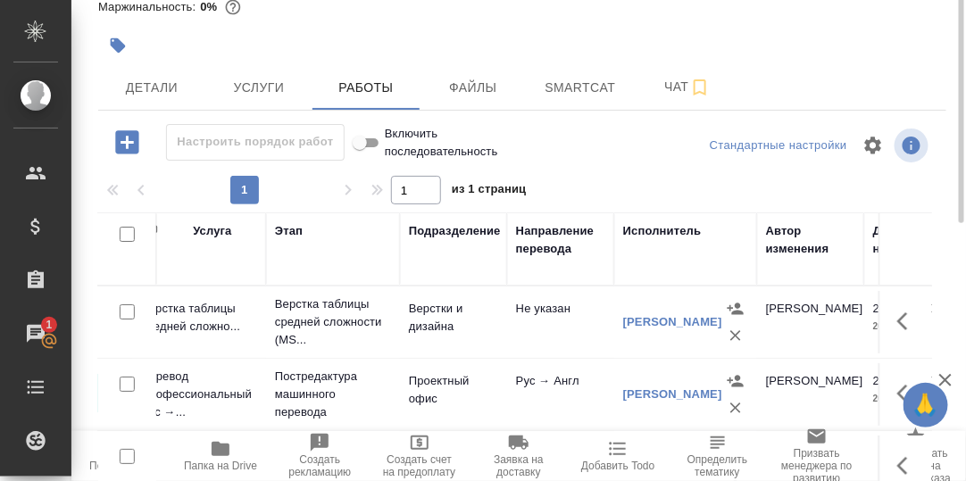
scroll to position [0, 0]
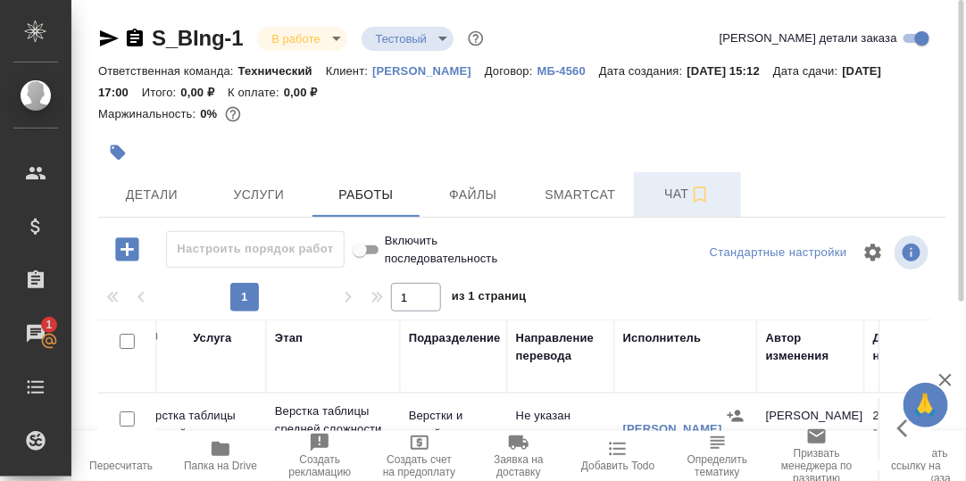
click at [685, 192] on span "Чат" at bounding box center [688, 194] width 86 height 22
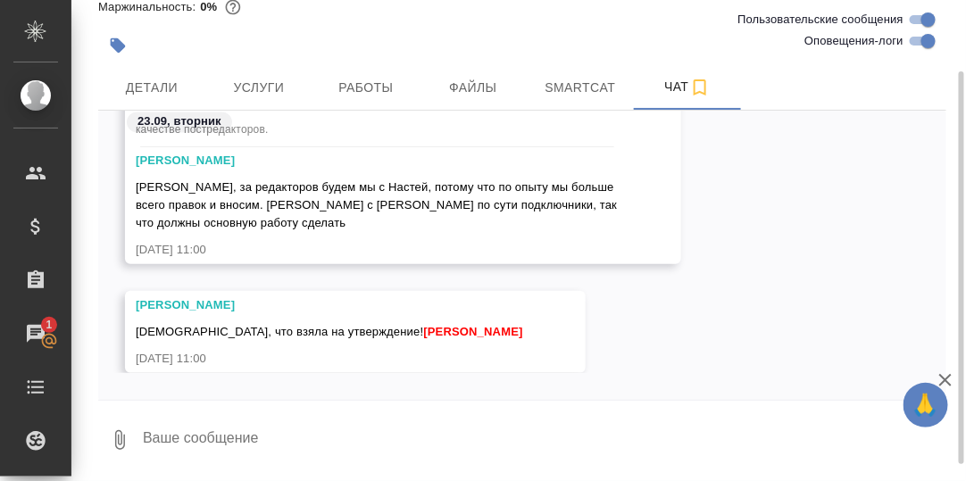
scroll to position [107, 0]
click at [599, 300] on div "[PERSON_NAME], что взяла на утверждение! [PERSON_NAME] [DATE] 11:00" at bounding box center [522, 345] width 848 height 109
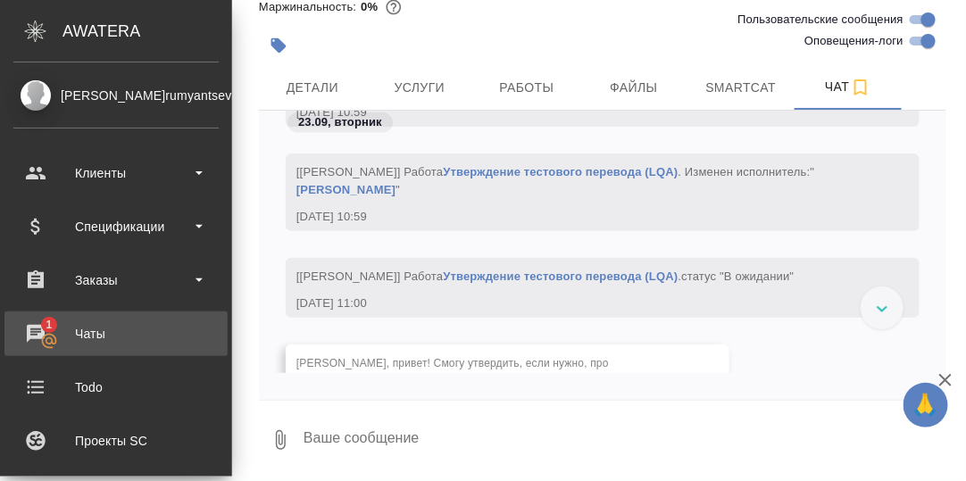
click at [42, 328] on div "Чаты" at bounding box center [115, 334] width 205 height 27
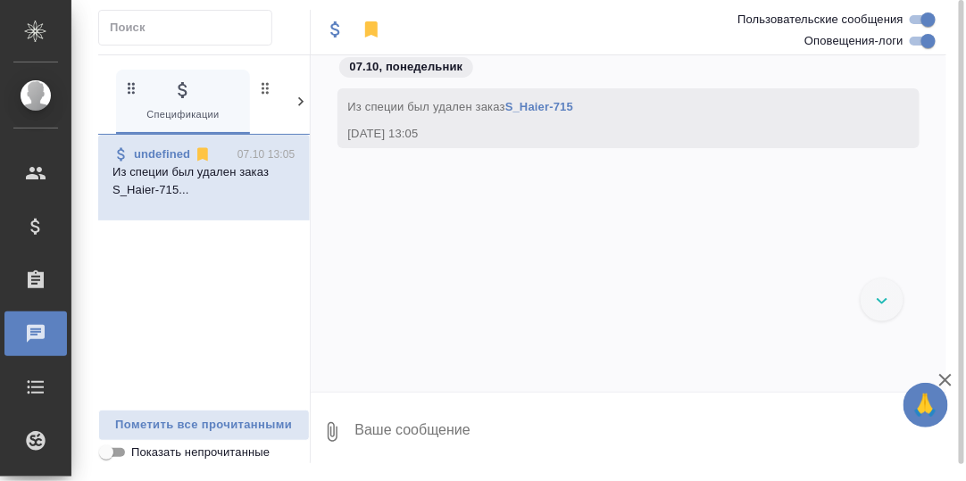
click at [297, 99] on icon at bounding box center [301, 102] width 18 height 18
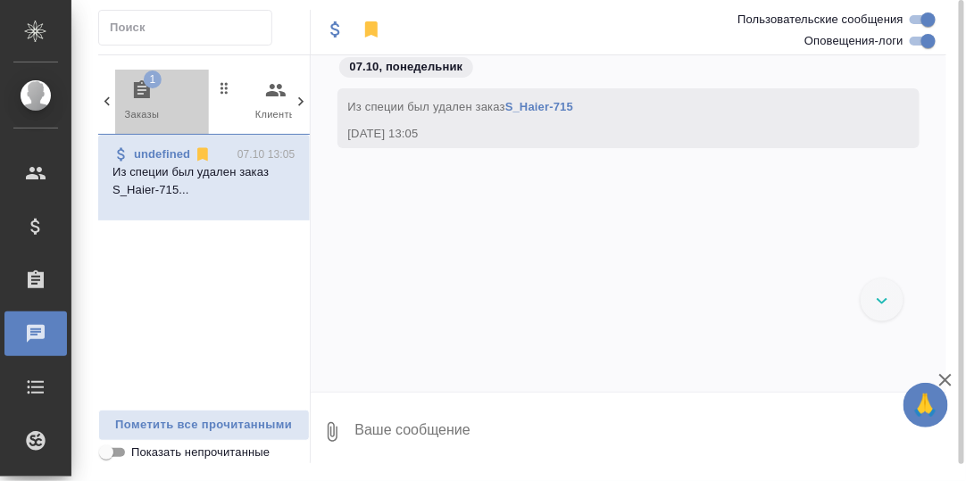
click at [144, 85] on icon "button" at bounding box center [142, 89] width 16 height 18
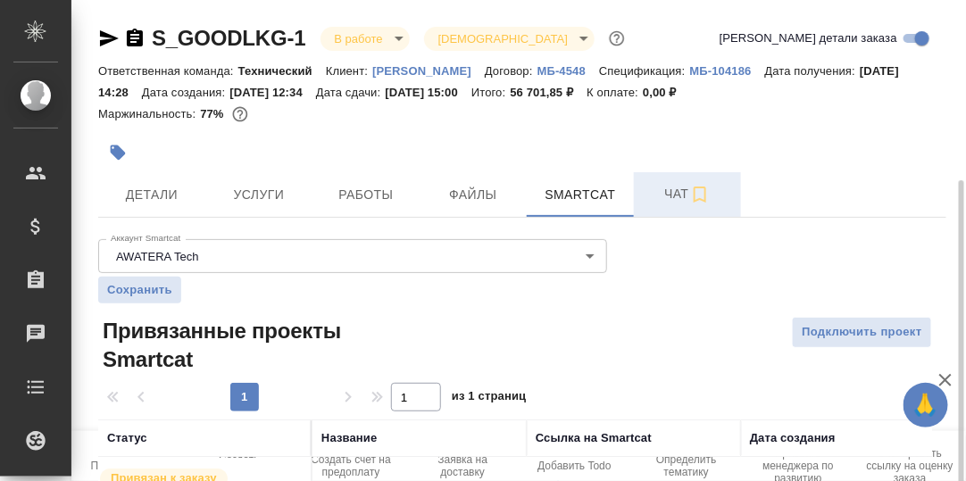
scroll to position [98, 0]
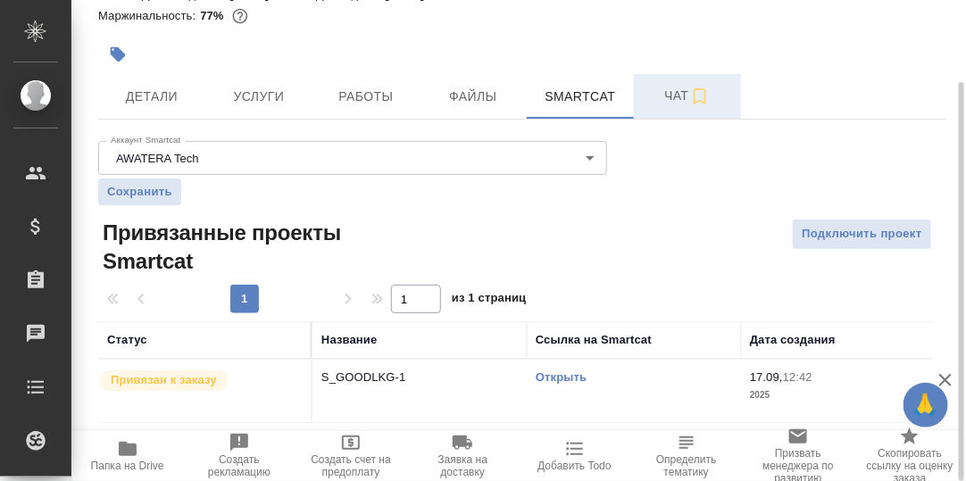
click at [678, 100] on span "Чат" at bounding box center [688, 96] width 86 height 22
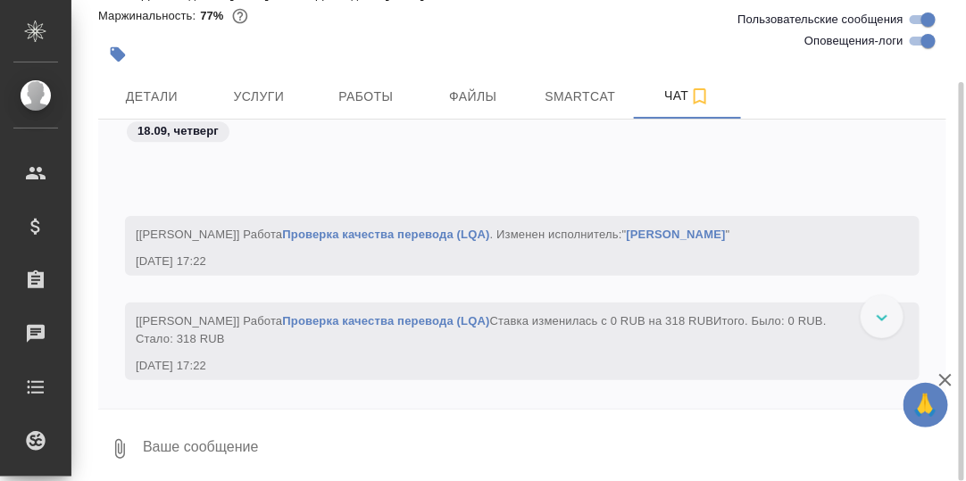
scroll to position [8284, 0]
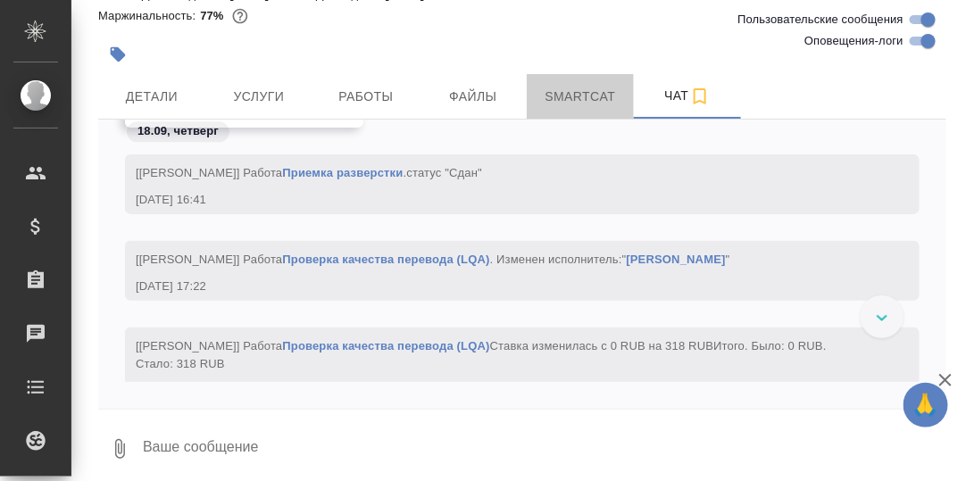
drag, startPoint x: 594, startPoint y: 96, endPoint x: 616, endPoint y: 129, distance: 39.9
click at [595, 96] on span "Smartcat" at bounding box center [581, 97] width 86 height 22
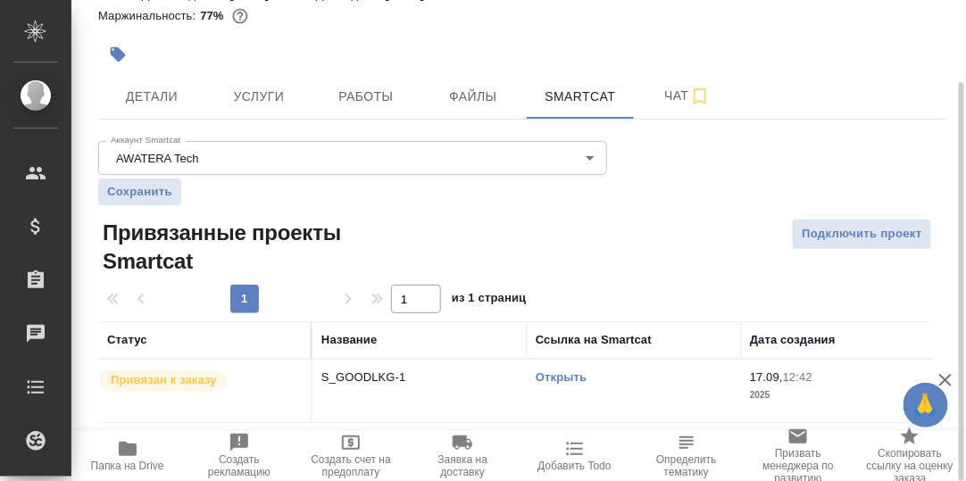
click at [557, 378] on link "Открыть" at bounding box center [561, 377] width 51 height 13
